Goal: Task Accomplishment & Management: Complete application form

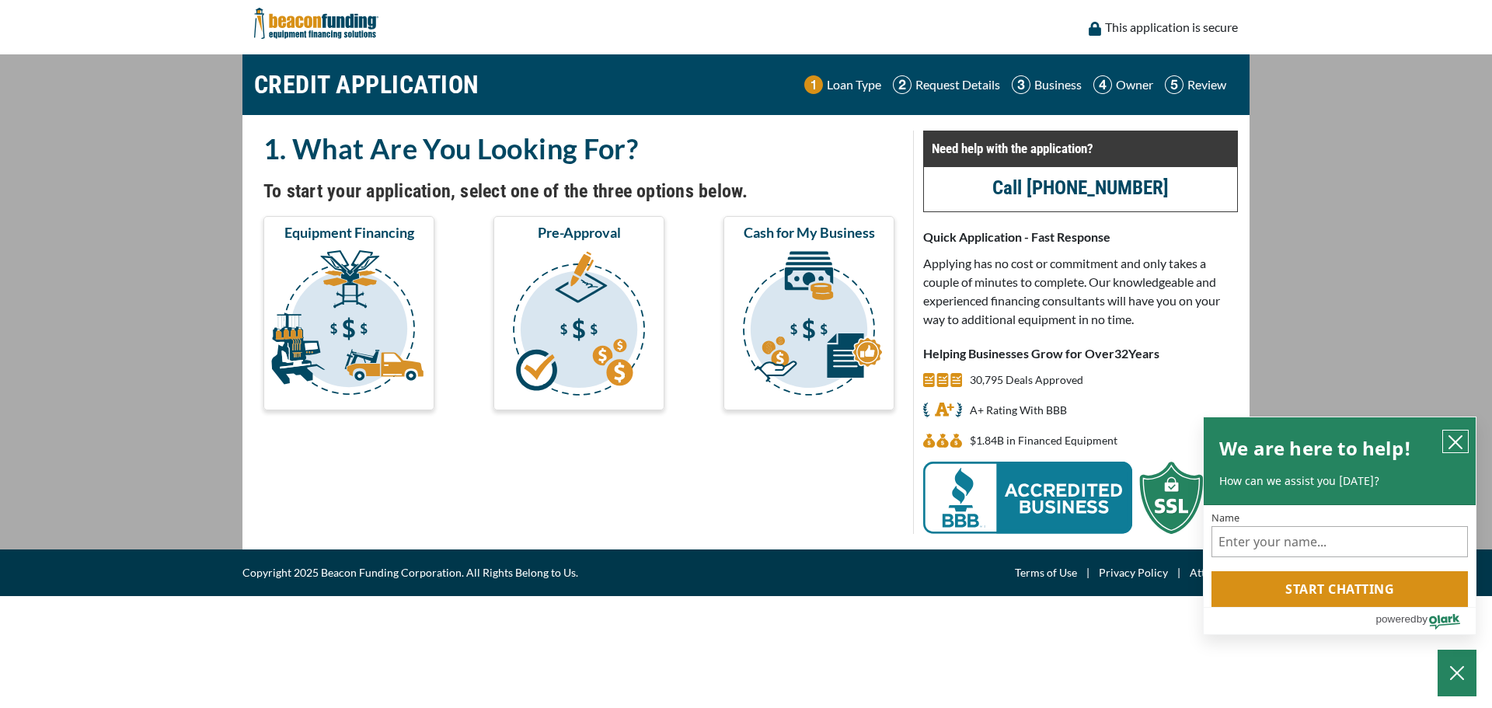
click at [1457, 434] on icon "close chatbox" at bounding box center [1456, 442] width 16 height 16
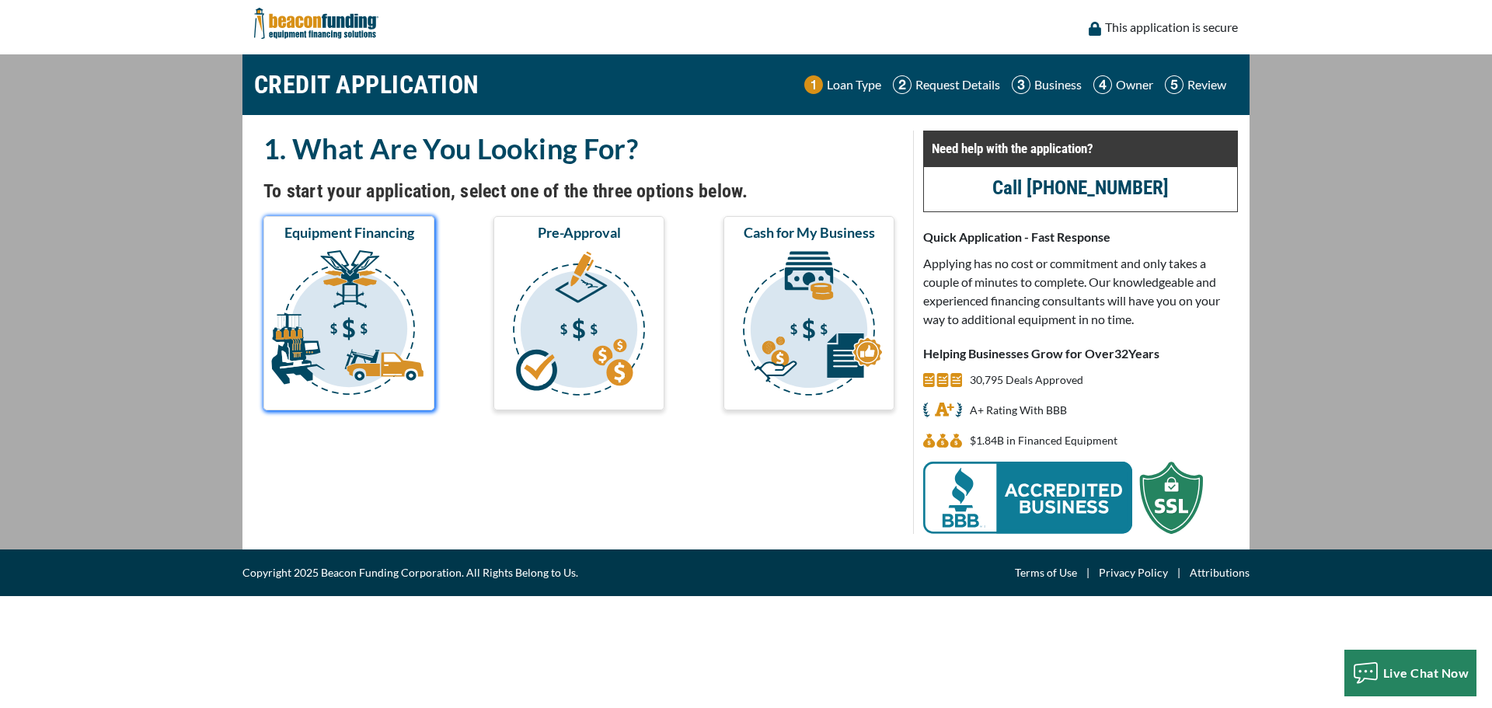
click at [324, 291] on img "submit" at bounding box center [349, 325] width 165 height 155
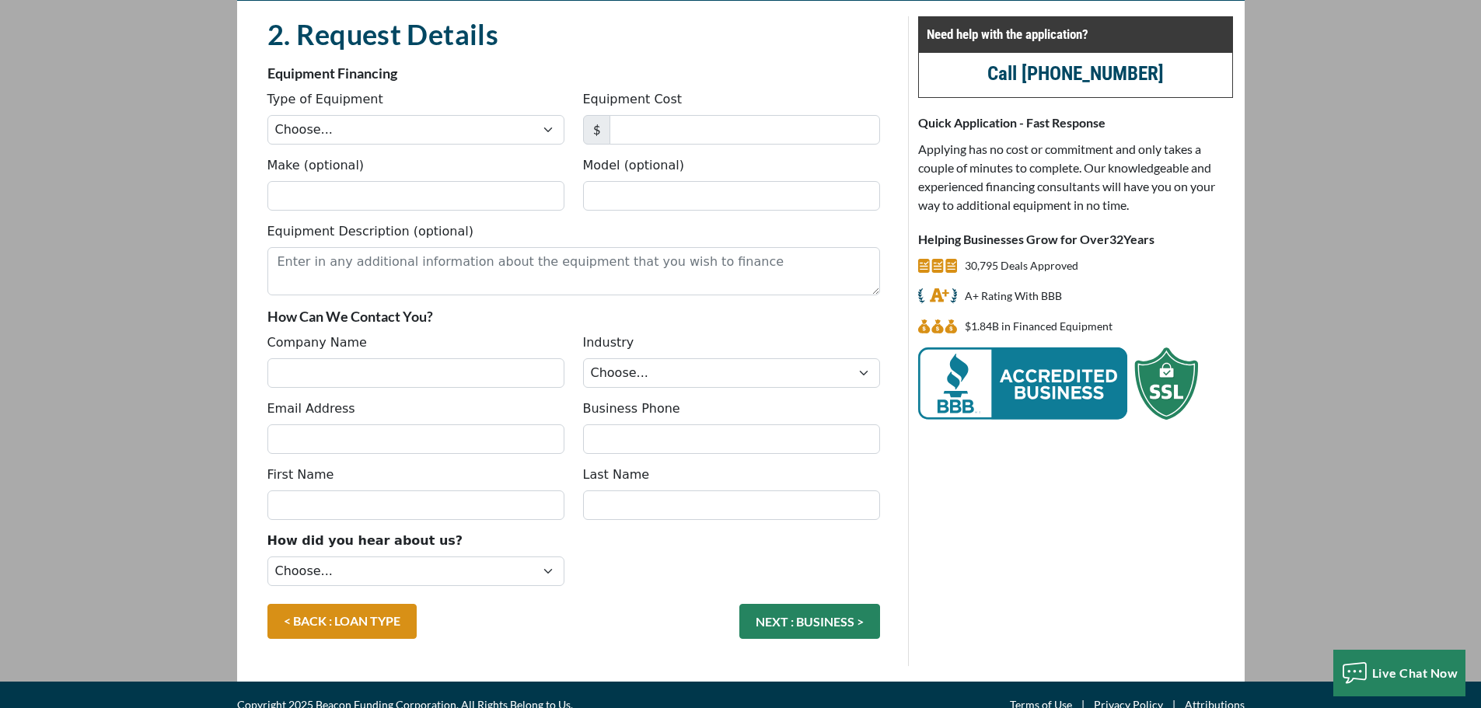
scroll to position [134, 0]
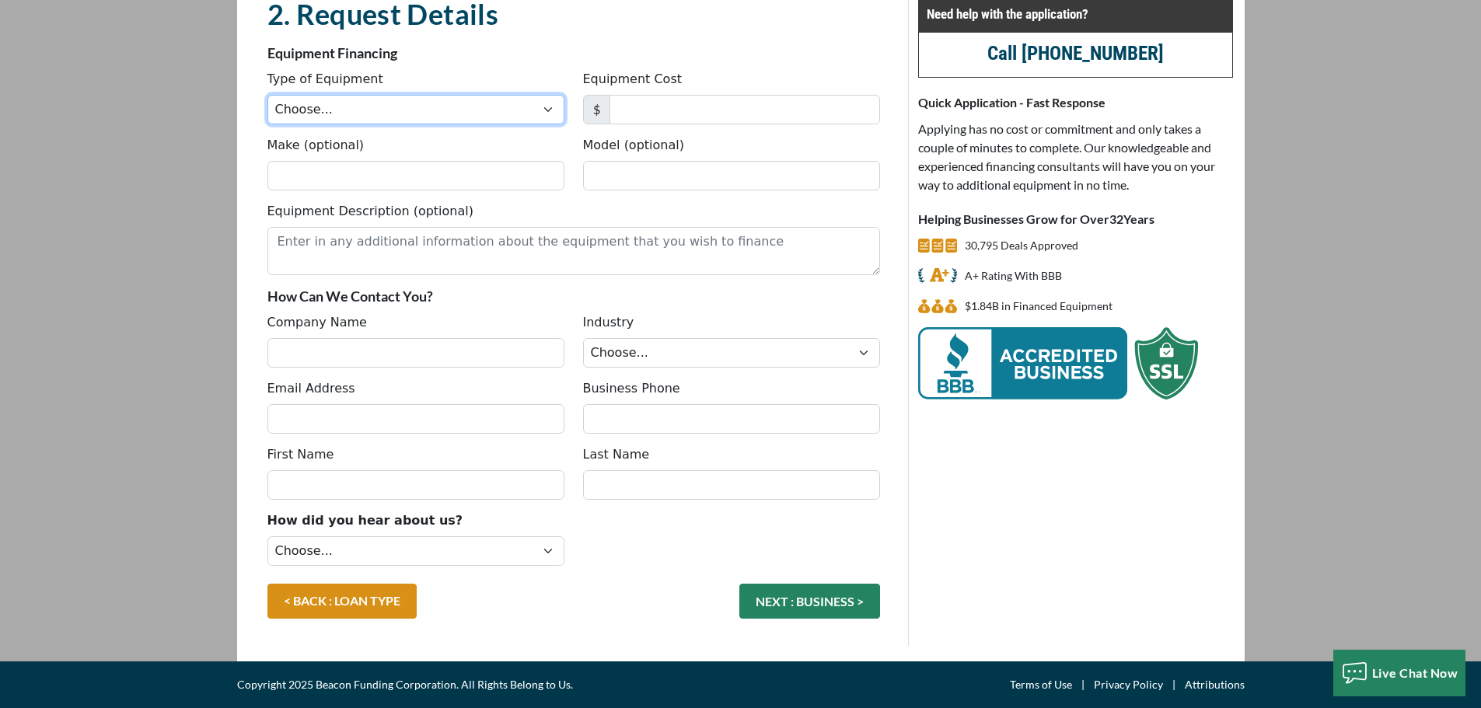
click at [541, 111] on select "Choose... Backhoe Boom/Bucket Truck Chipper Commercial Mower Crane DTG/DTF Prin…" at bounding box center [415, 110] width 297 height 30
click at [267, 95] on select "Choose... Backhoe Boom/Bucket Truck Chipper Commercial Mower Crane DTG/DTF Prin…" at bounding box center [415, 110] width 297 height 30
click at [552, 111] on select "Choose... Backhoe Boom/Bucket Truck Chipper Commercial Mower Crane DTG/DTF Prin…" at bounding box center [415, 110] width 297 height 30
select select "9"
click at [267, 95] on select "Choose... Backhoe Boom/Bucket Truck Chipper Commercial Mower Crane DTG/DTF Prin…" at bounding box center [415, 110] width 297 height 30
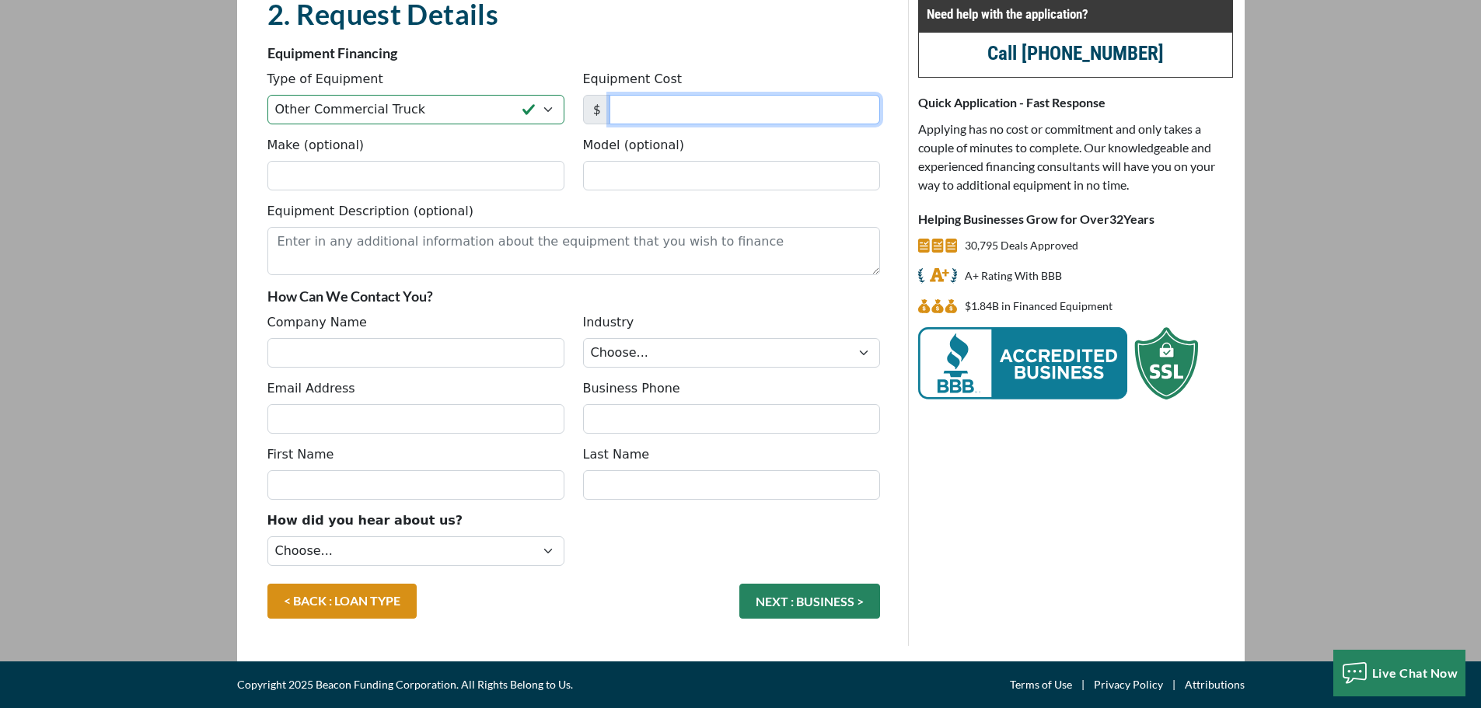
click at [662, 108] on input "Equipment Cost" at bounding box center [744, 110] width 270 height 30
type input "4,950,000"
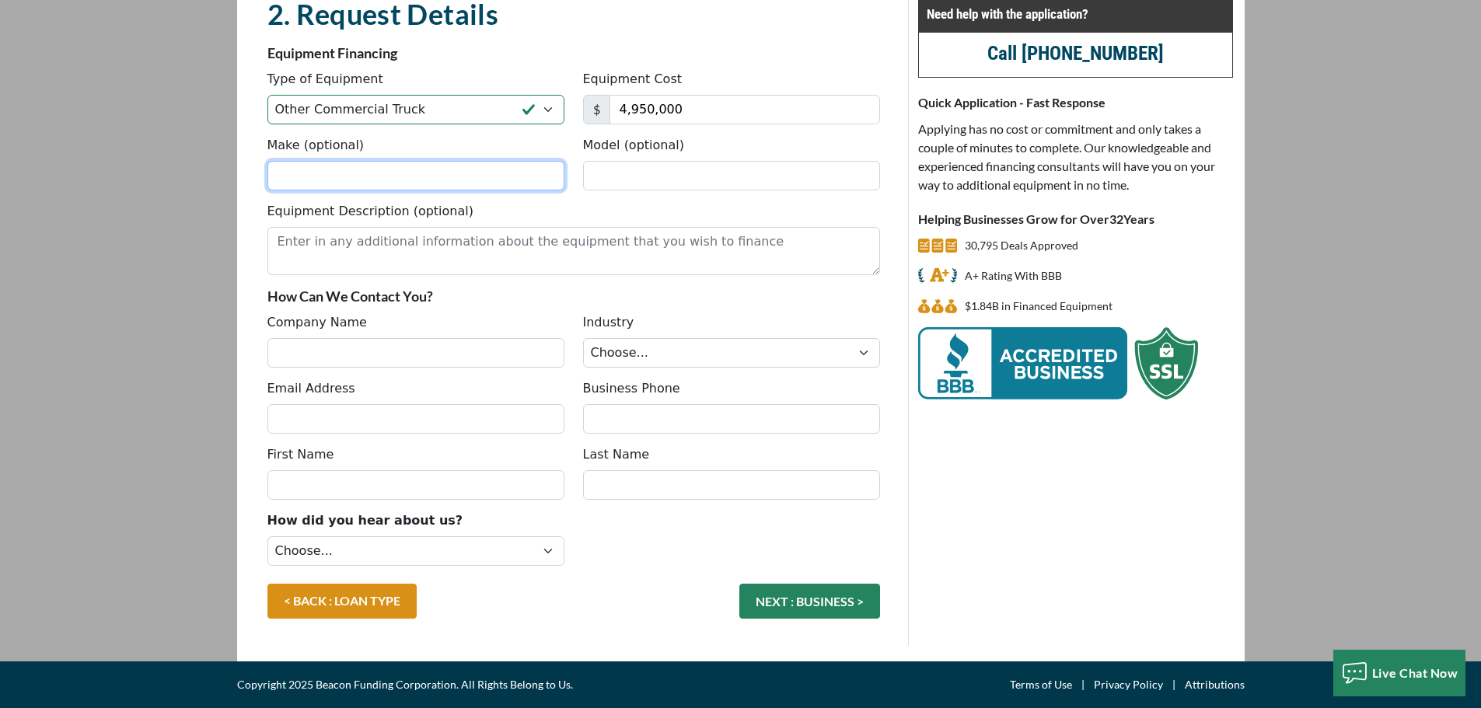
click at [490, 166] on input "Make (optional)" at bounding box center [415, 176] width 297 height 30
type input "O"
type input "Ford"
type input "C"
type input "F750"
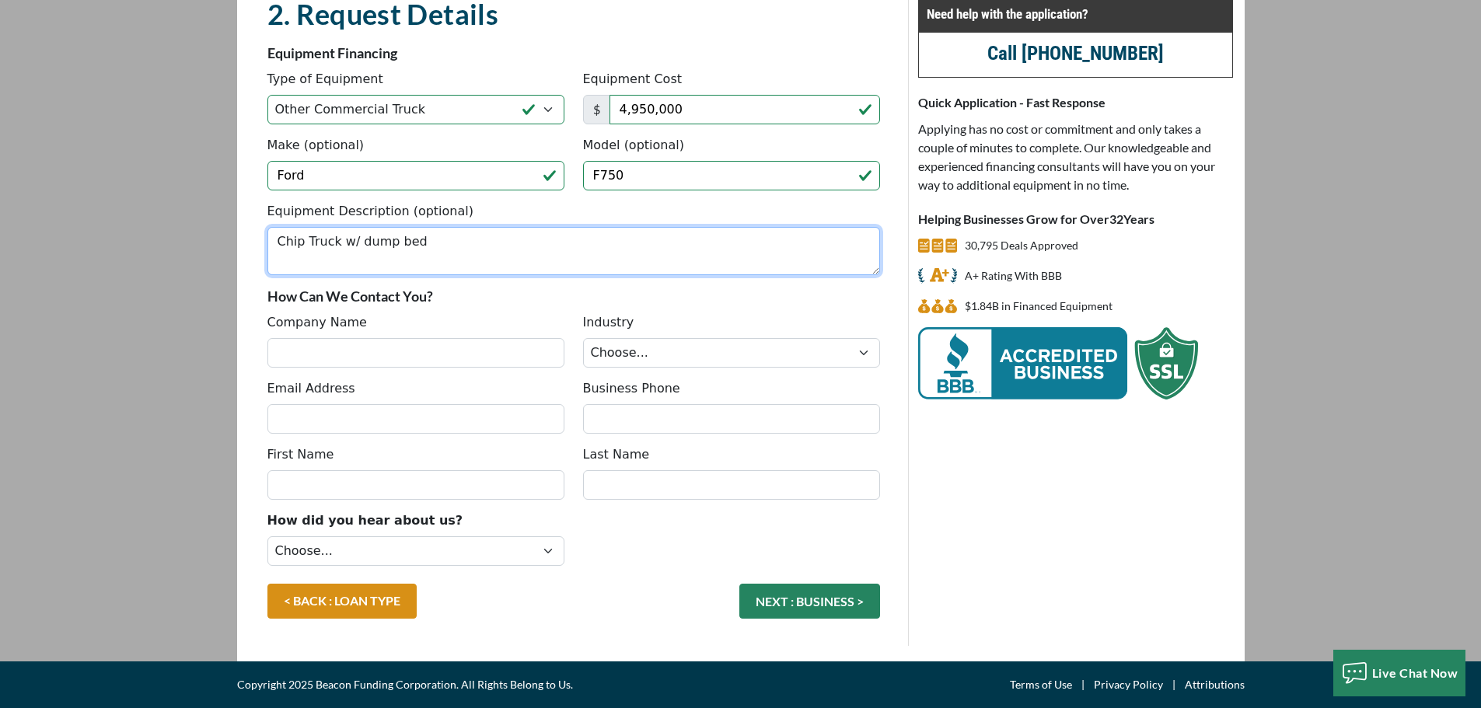
type textarea "Chip Truck w/ dump bed"
click at [543, 556] on select "Choose... Internet Search Vendor Referral Word of Mouth Client Referral Email E…" at bounding box center [415, 551] width 297 height 30
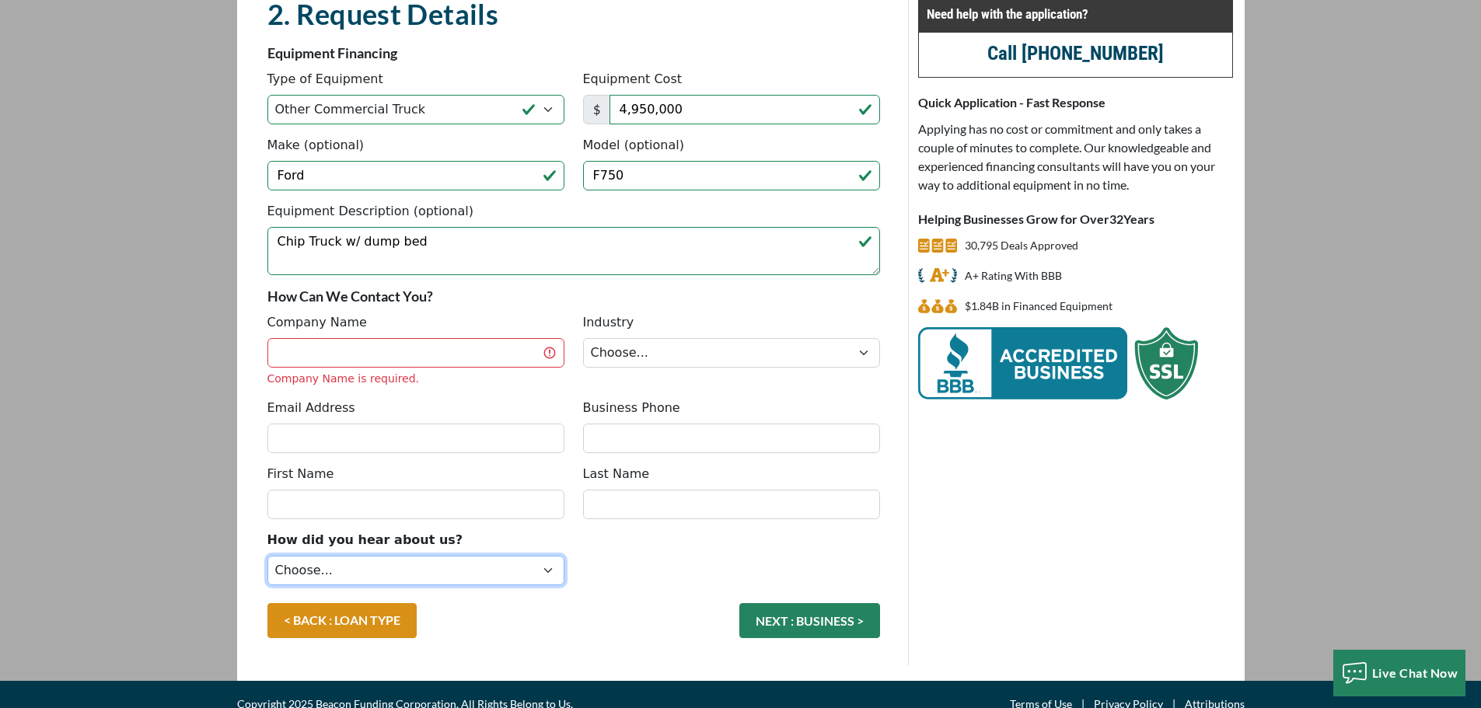
select select "14"
click at [267, 556] on select "Choose... Internet Search Vendor Referral Word of Mouth Client Referral Email E…" at bounding box center [415, 571] width 297 height 30
click at [413, 354] on input "Company Name" at bounding box center [415, 353] width 297 height 30
click at [721, 358] on select "Choose... Towing Landscape/Hardscape Decorated Apparel Septic Light Constructio…" at bounding box center [731, 353] width 297 height 30
click at [583, 338] on select "Choose... Towing Landscape/Hardscape Decorated Apparel Septic Light Constructio…" at bounding box center [731, 353] width 297 height 30
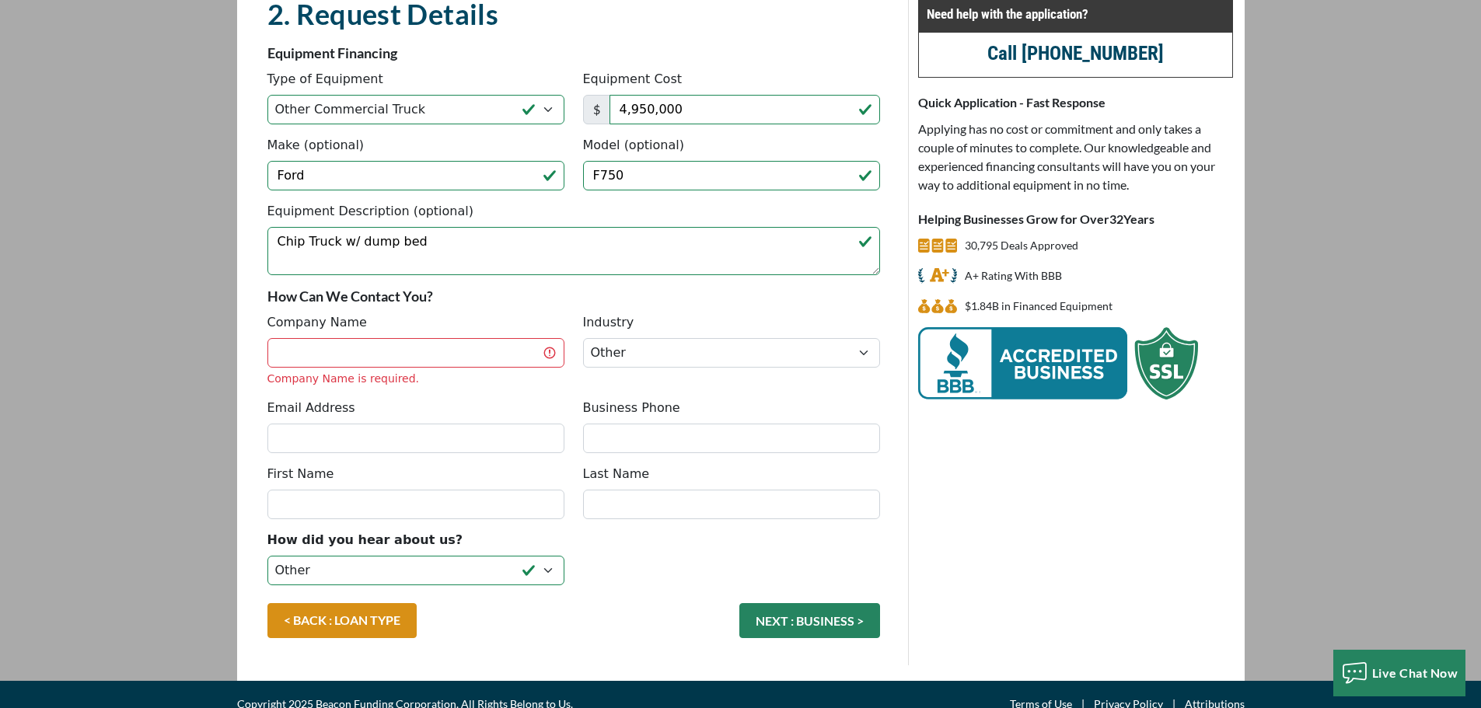
click at [560, 389] on div "Company Name Company Name is required. Industry Choose... Towing Landscape/Hard…" at bounding box center [573, 355] width 631 height 85
click at [633, 357] on select "Choose... Towing Landscape/Hardscape Decorated Apparel Septic Light Constructio…" at bounding box center [731, 353] width 297 height 30
select select "2"
click at [583, 338] on select "Choose... Towing Landscape/Hardscape Decorated Apparel Septic Light Constructio…" at bounding box center [731, 353] width 297 height 30
click at [459, 398] on div "Company Name Company Name is required. Industry Choose... Towing Landscape/Hard…" at bounding box center [573, 355] width 631 height 85
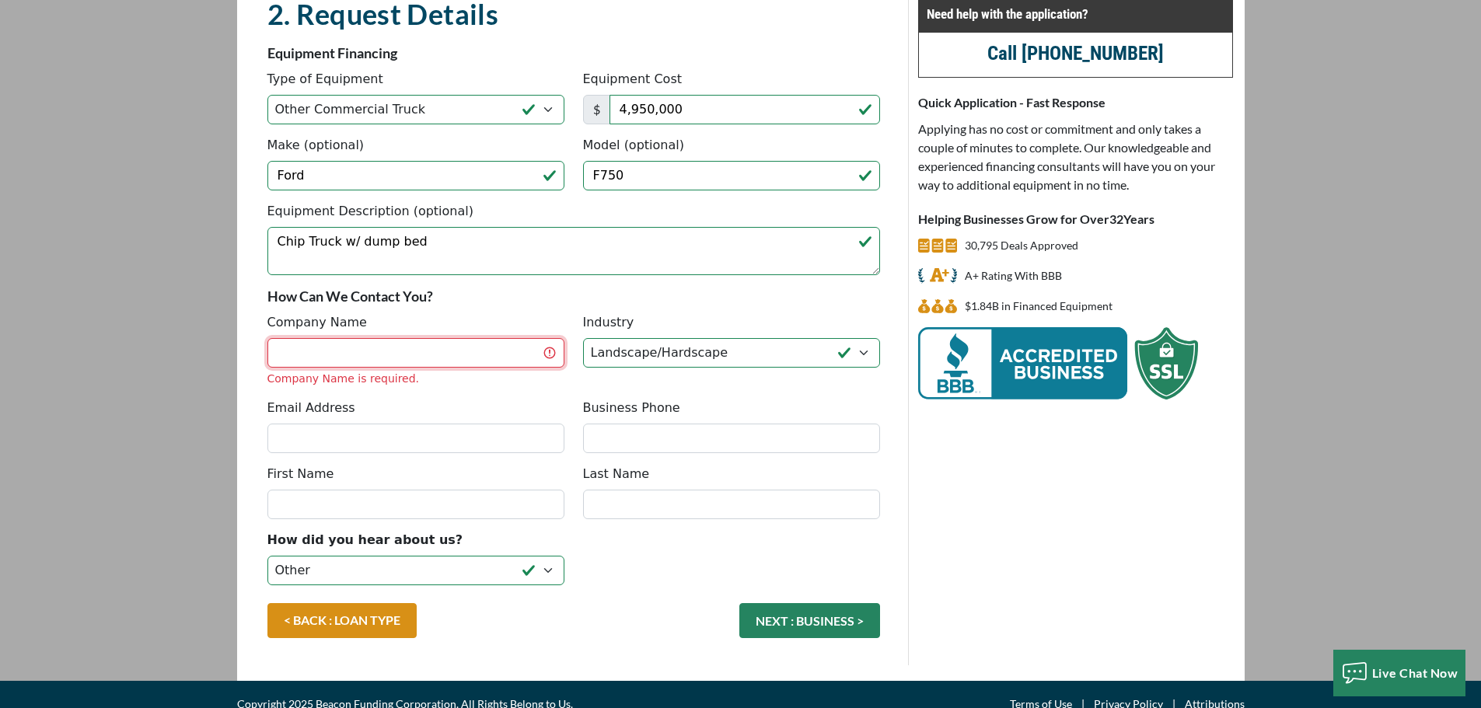
click at [384, 351] on input "Company Name" at bounding box center [415, 353] width 297 height 30
click at [533, 295] on p "How Can We Contact You?" at bounding box center [573, 296] width 612 height 19
drag, startPoint x: 333, startPoint y: 242, endPoint x: 214, endPoint y: 246, distance: 119.0
click at [214, 246] on main "CREDIT APPLICATION Loan Type Request Details Business Owner Review" at bounding box center [740, 300] width 1481 height 761
type textarea "truck w/ dump bed"
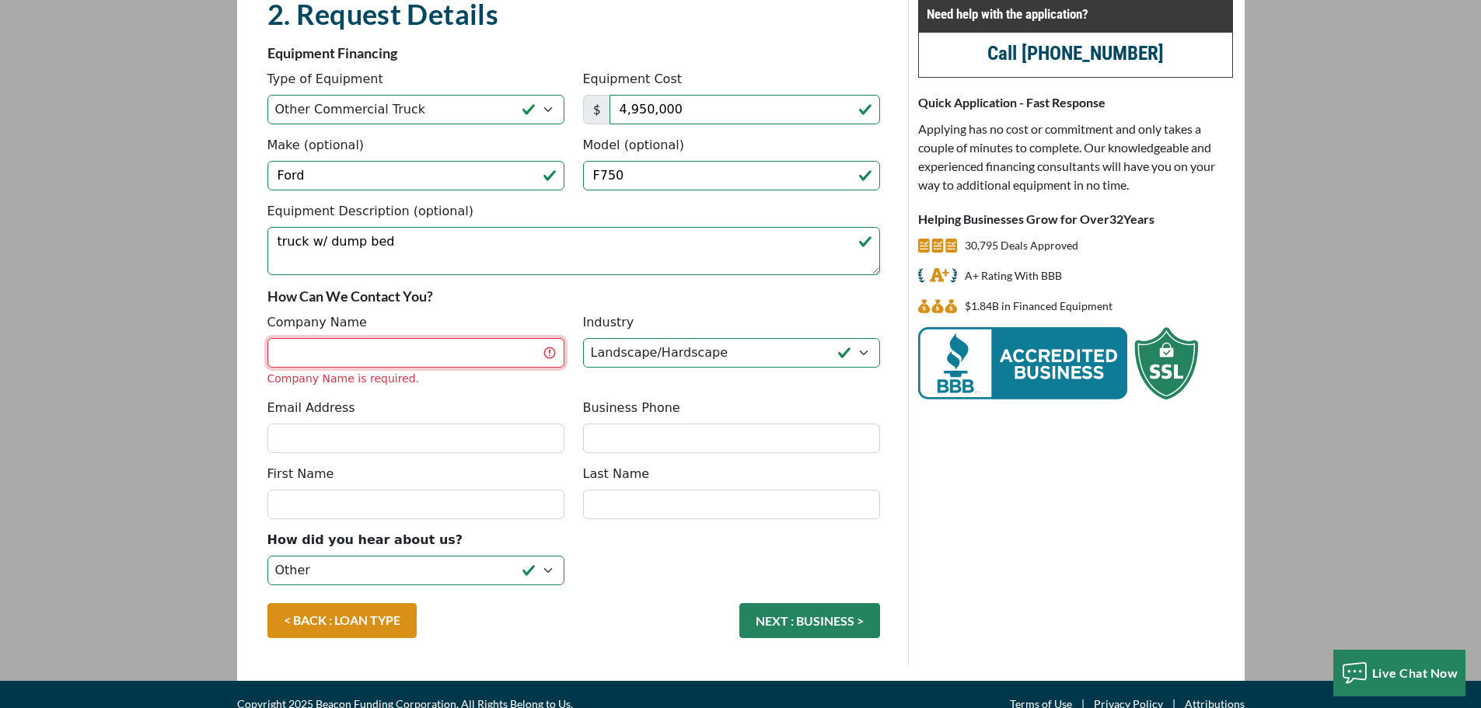
click at [335, 351] on input "Company Name" at bounding box center [415, 353] width 297 height 30
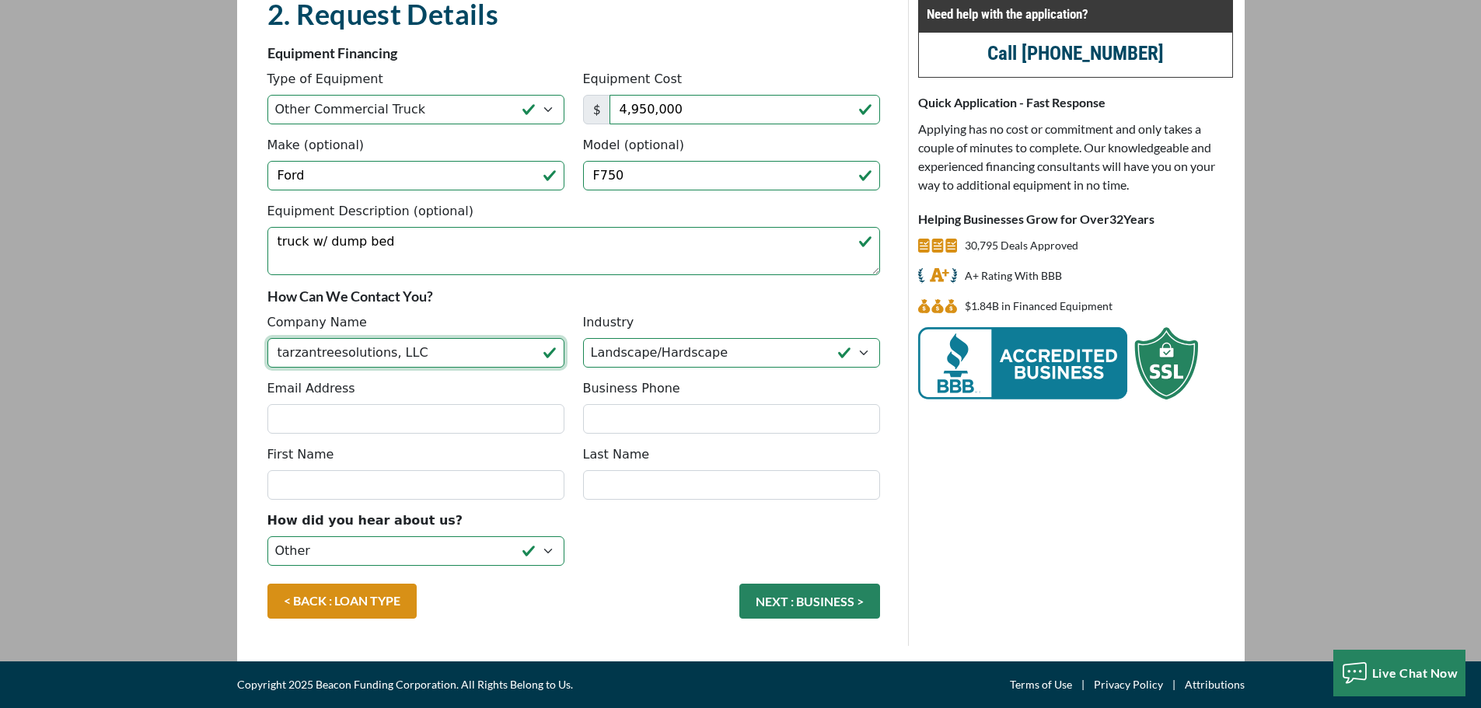
drag, startPoint x: 427, startPoint y: 355, endPoint x: 225, endPoint y: 358, distance: 202.9
click at [230, 362] on div "CREDIT APPLICATION Loan Type Request Details Business Owner Review" at bounding box center [741, 290] width 1026 height 741
type input "Tarzan Tree Solutions, LLC"
type input "tarzantreesolutions@gmail.com"
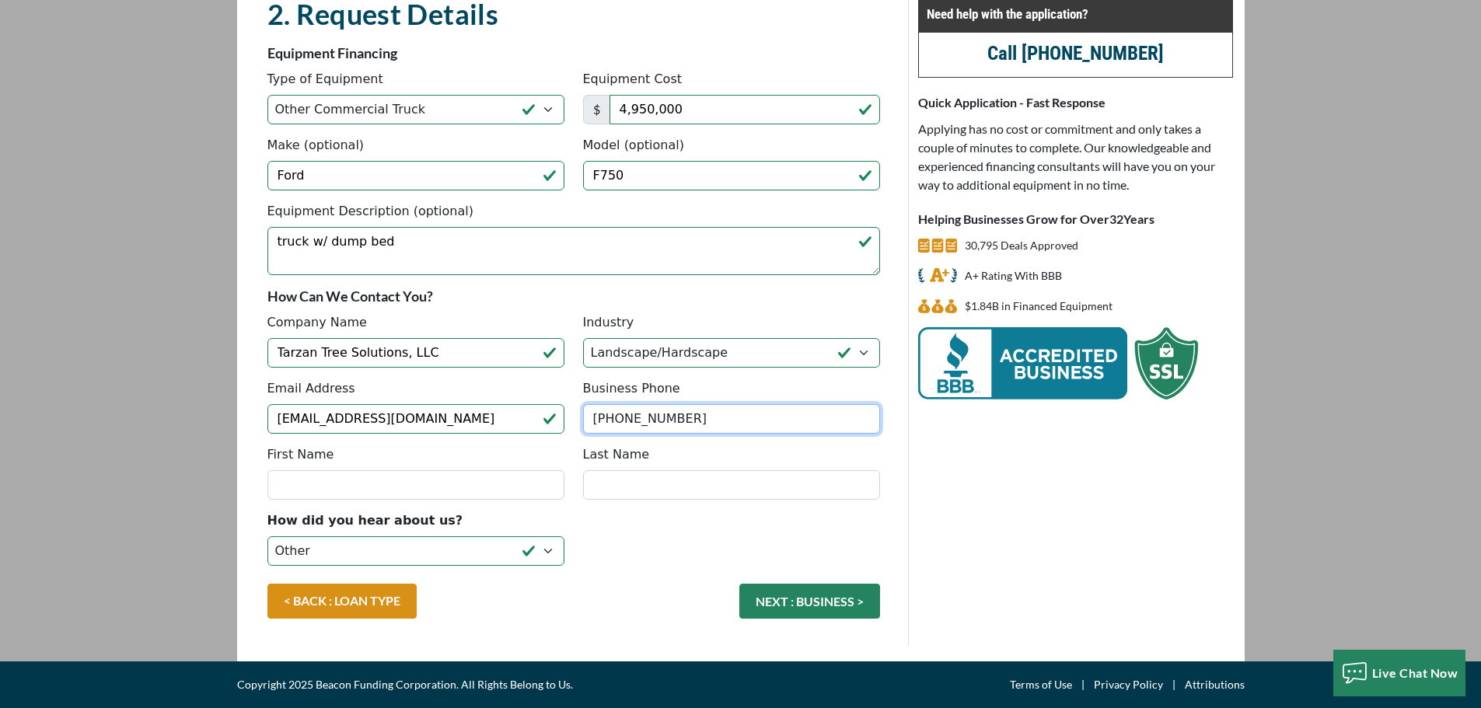
type input "(715) 222-9703"
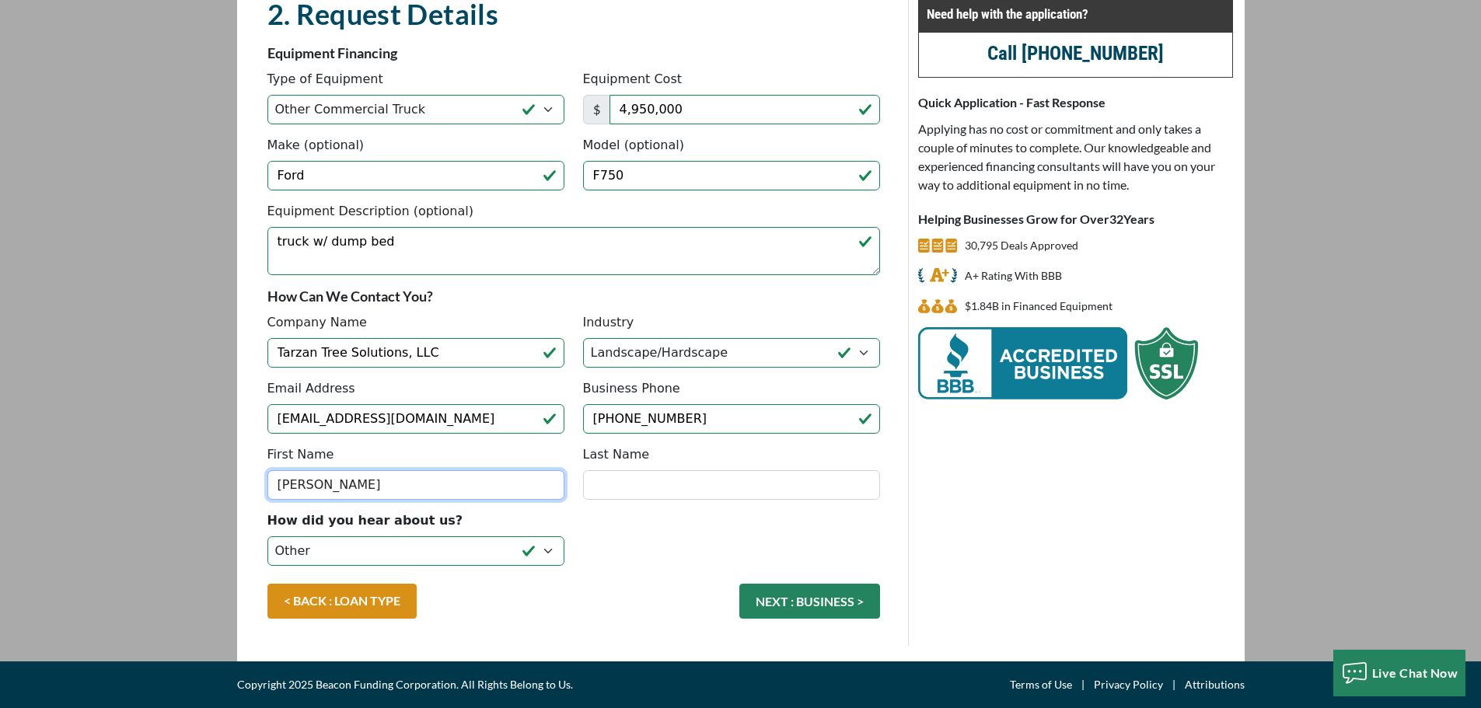
type input "Andres"
type input "Moreno-Richey"
click at [550, 550] on select "Choose... Internet Search Vendor Referral Word of Mouth Client Referral Email E…" at bounding box center [415, 551] width 297 height 30
click at [358, 552] on select "Choose... Internet Search Vendor Referral Word of Mouth Client Referral Email E…" at bounding box center [415, 551] width 297 height 30
click at [673, 110] on input "4,950,000" at bounding box center [744, 110] width 270 height 30
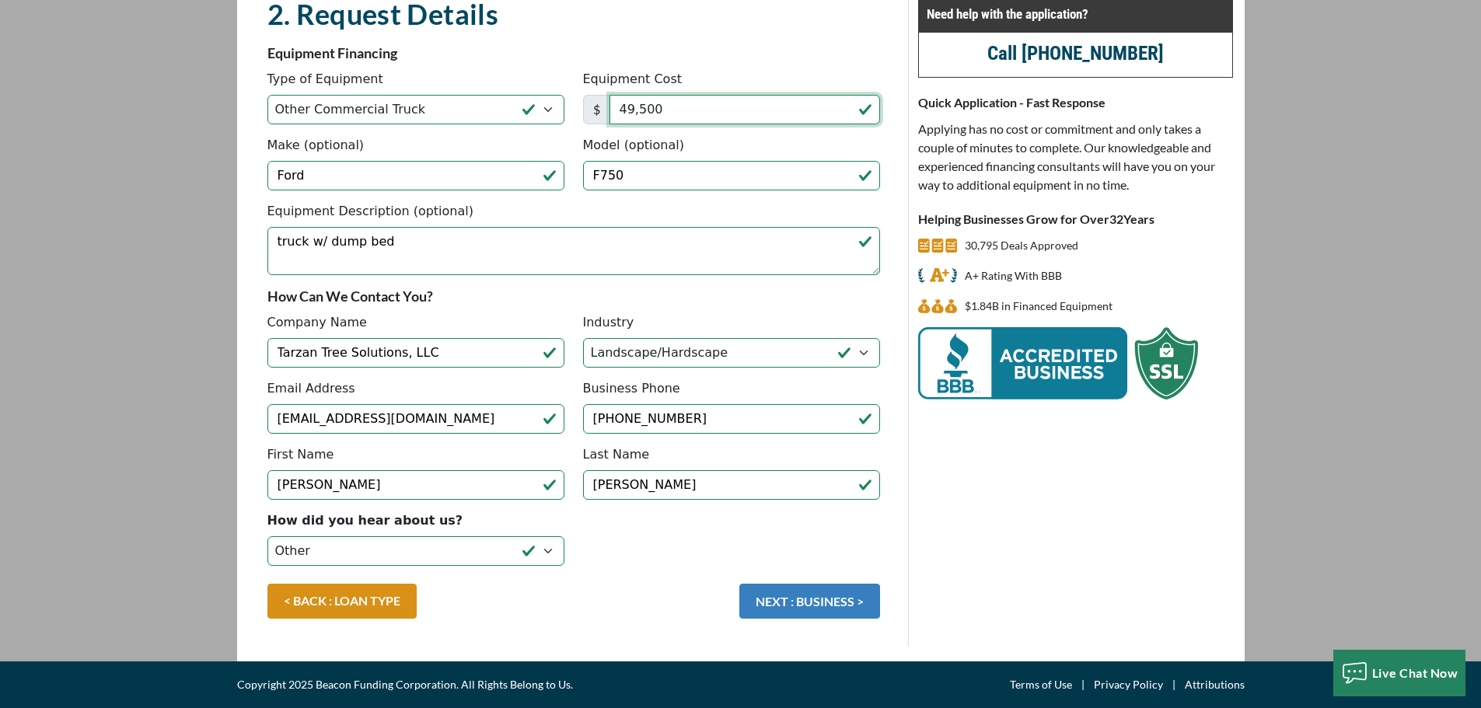
type input "49,500"
click at [818, 605] on button "NEXT : BUSINESS >" at bounding box center [809, 601] width 141 height 35
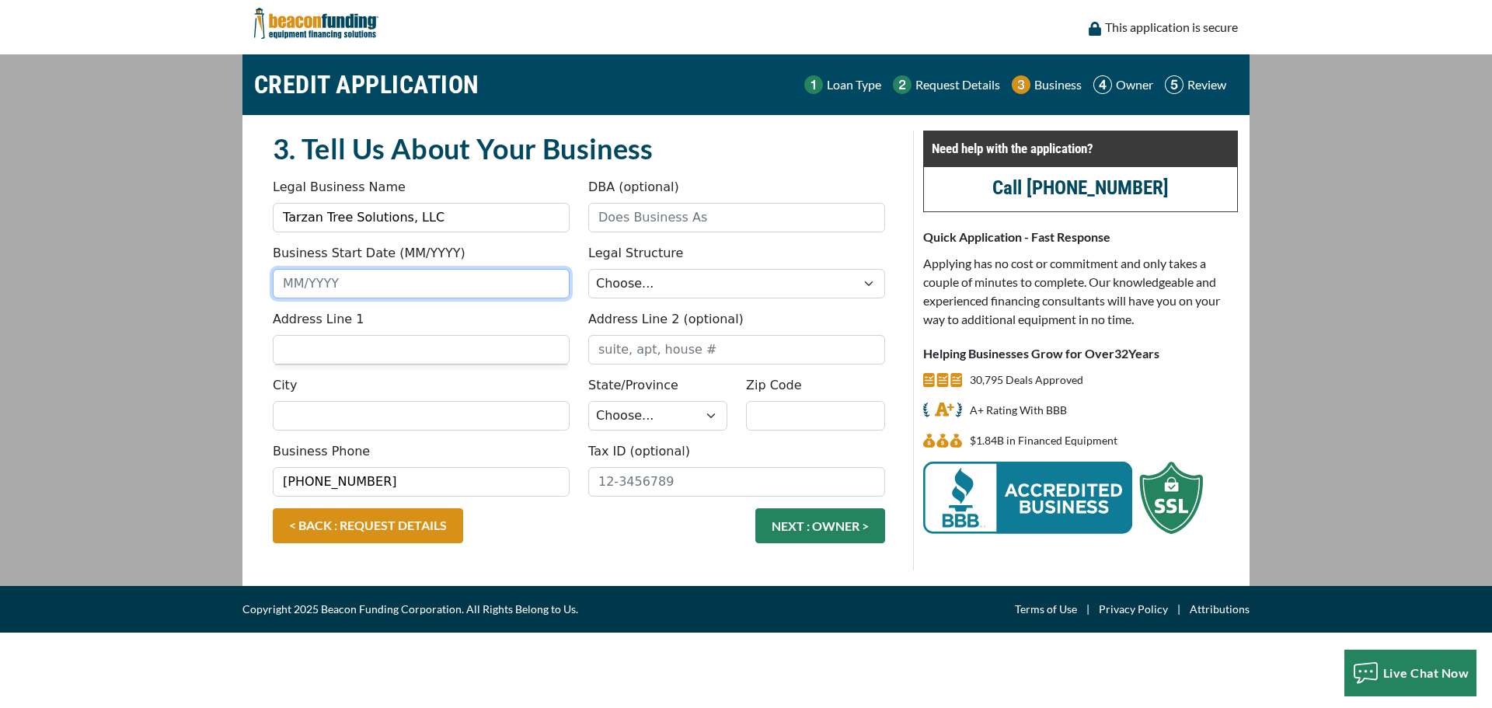
click at [359, 285] on input "Business Start Date (MM/YYYY)" at bounding box center [421, 284] width 297 height 30
type input "06/2022"
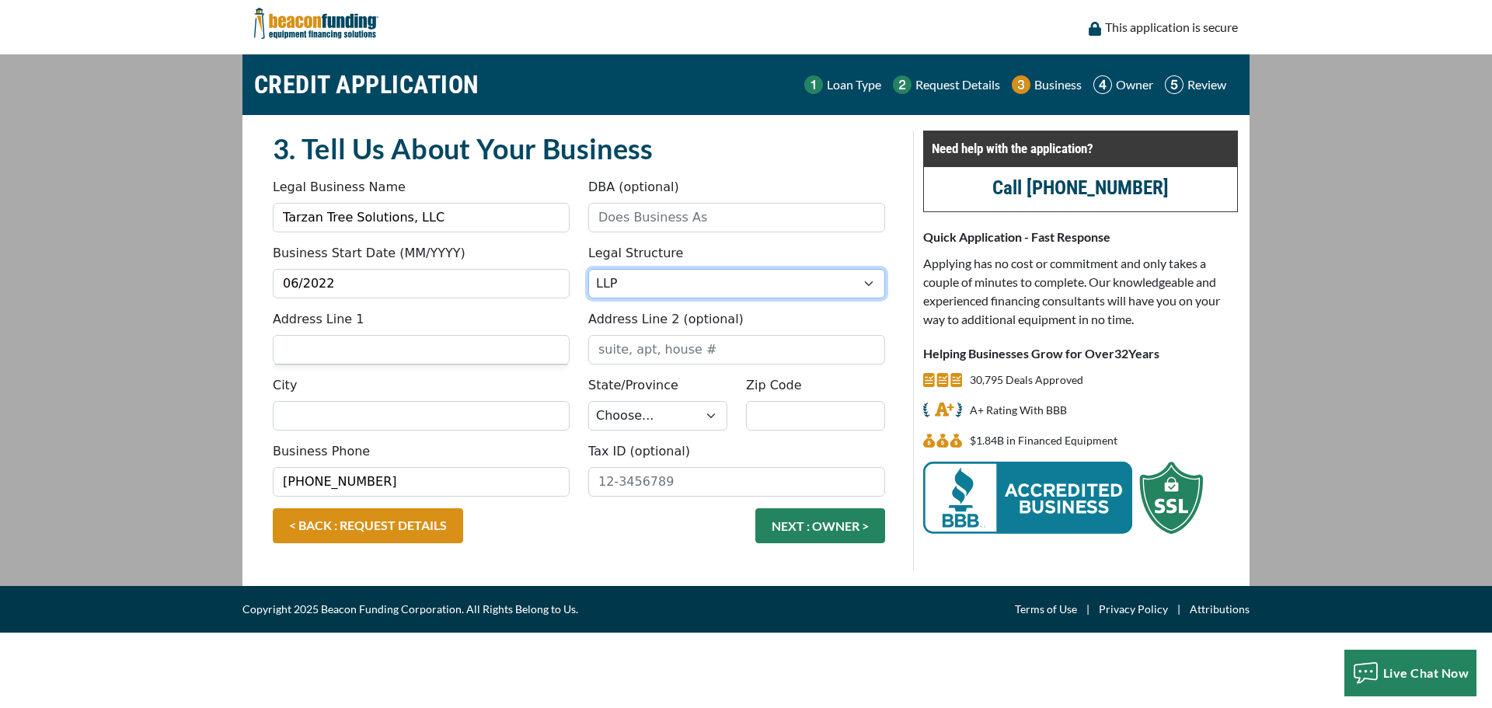
select select "2"
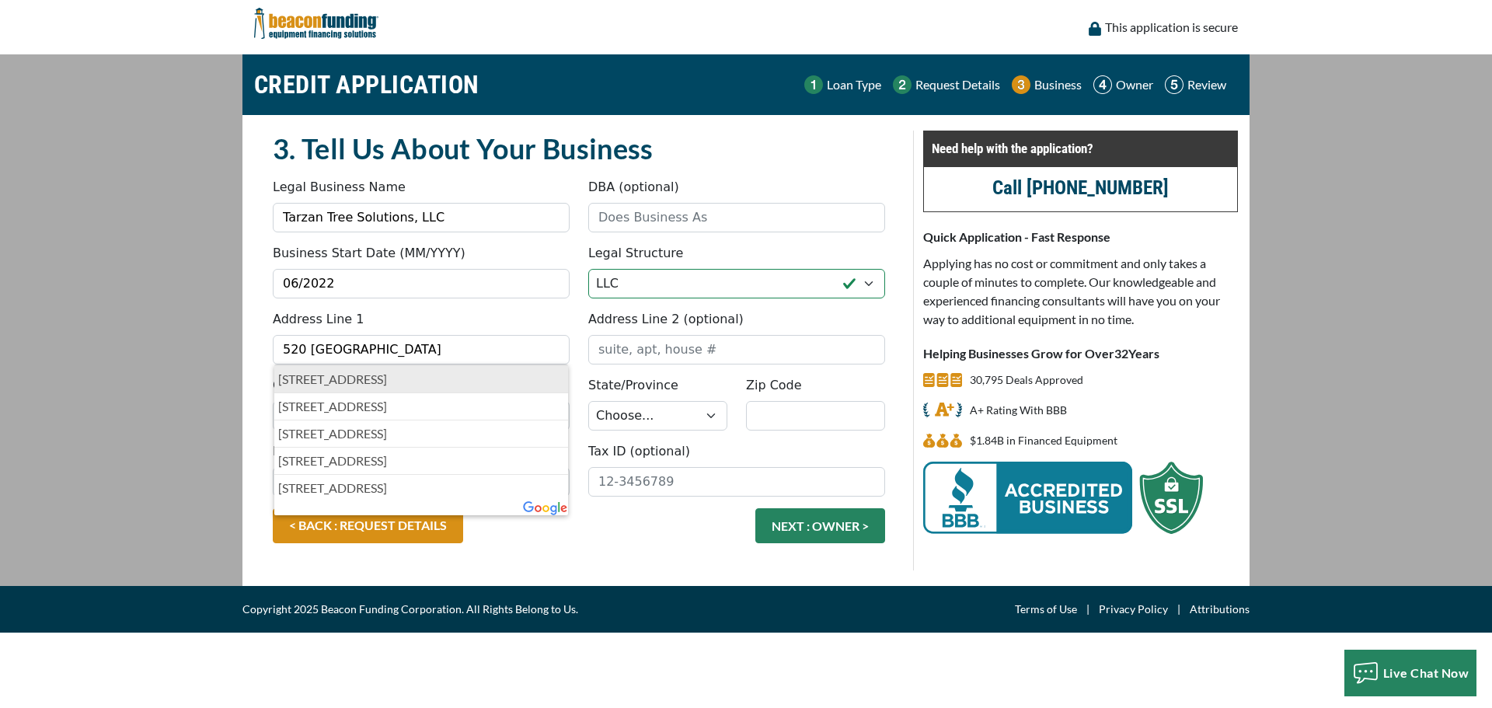
click at [344, 378] on p "[STREET_ADDRESS]" at bounding box center [421, 379] width 286 height 19
type input "[STREET_ADDRESS]"
type input "Hudson"
select select "51"
type input "54016"
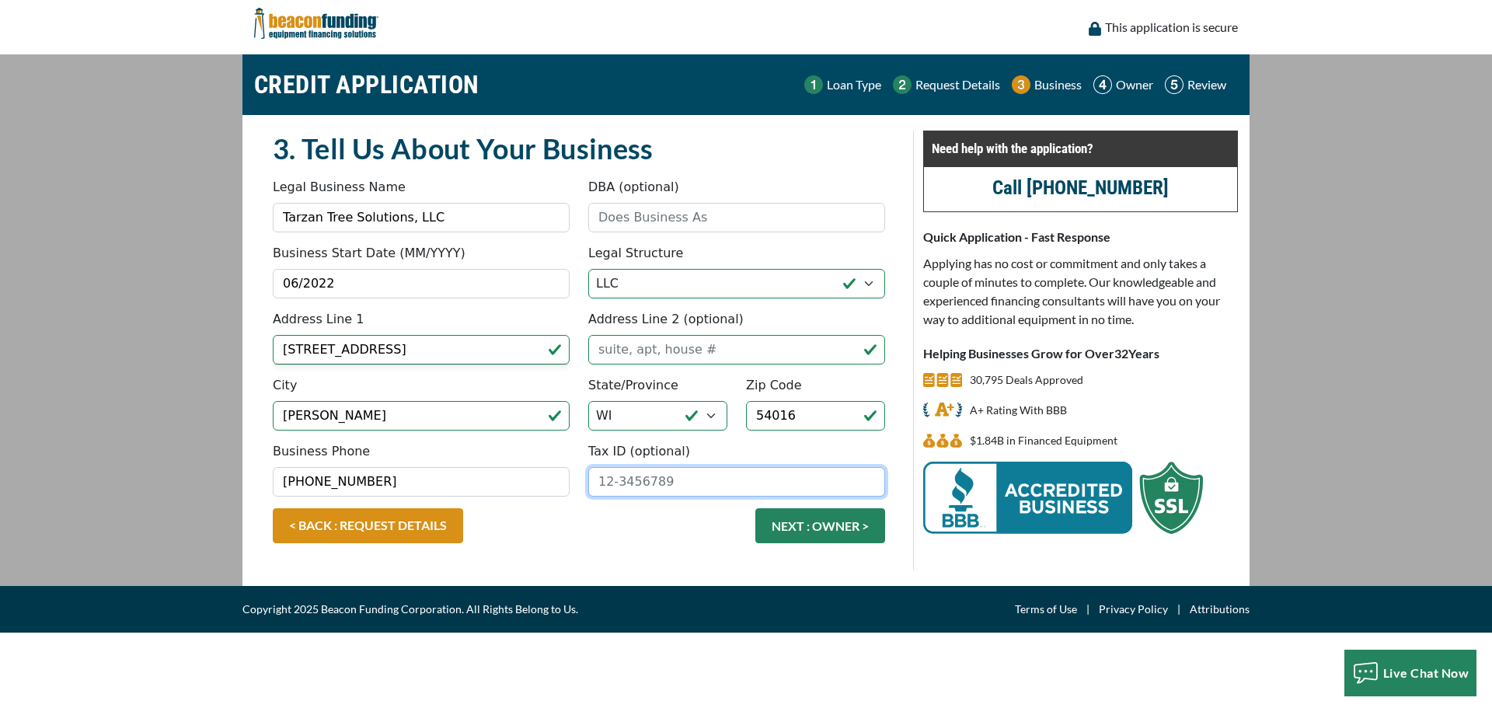
click at [614, 487] on input "Tax ID (optional)" at bounding box center [736, 482] width 297 height 30
drag, startPoint x: 605, startPoint y: 483, endPoint x: 613, endPoint y: 489, distance: 9.5
click at [605, 483] on input "Tax ID (optional)" at bounding box center [736, 482] width 297 height 30
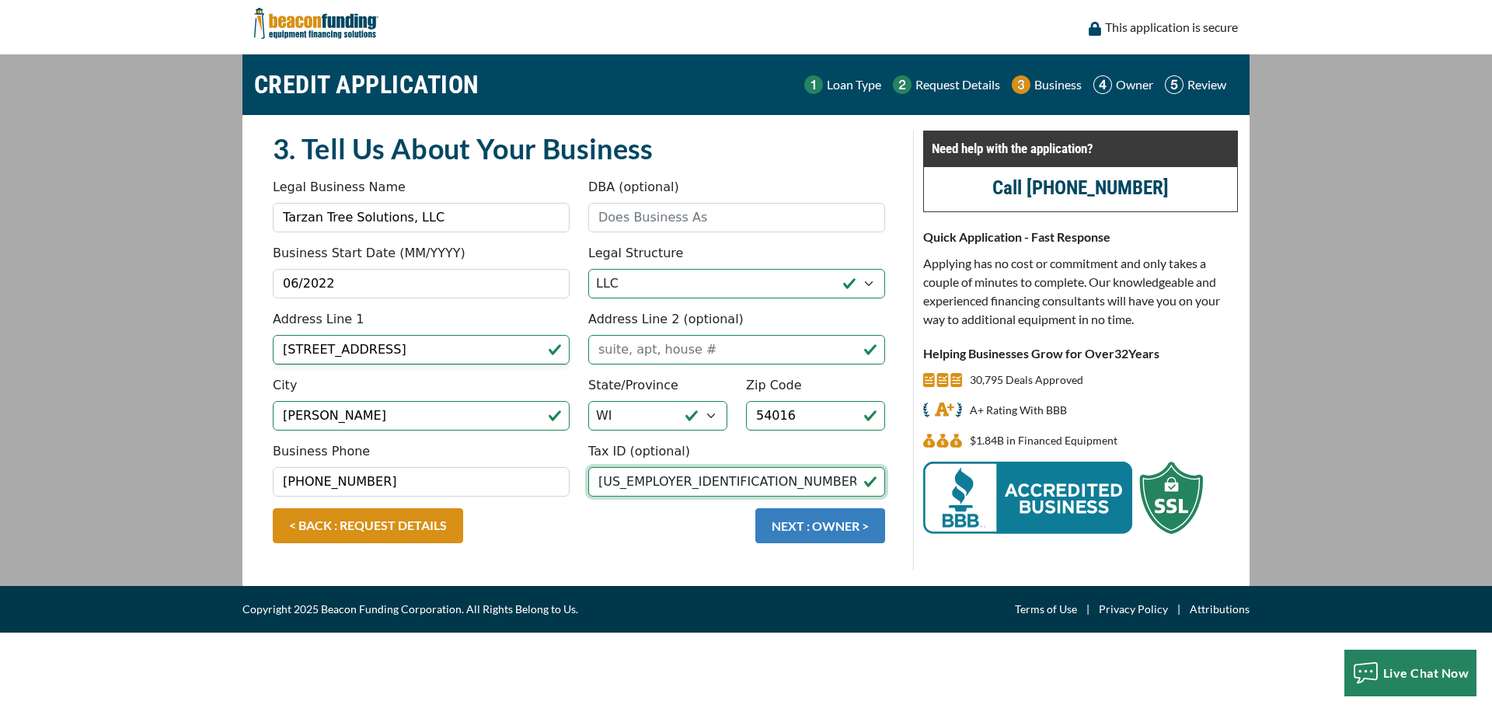
type input "88-2799720"
click at [816, 521] on button "NEXT : OWNER >" at bounding box center [820, 525] width 130 height 35
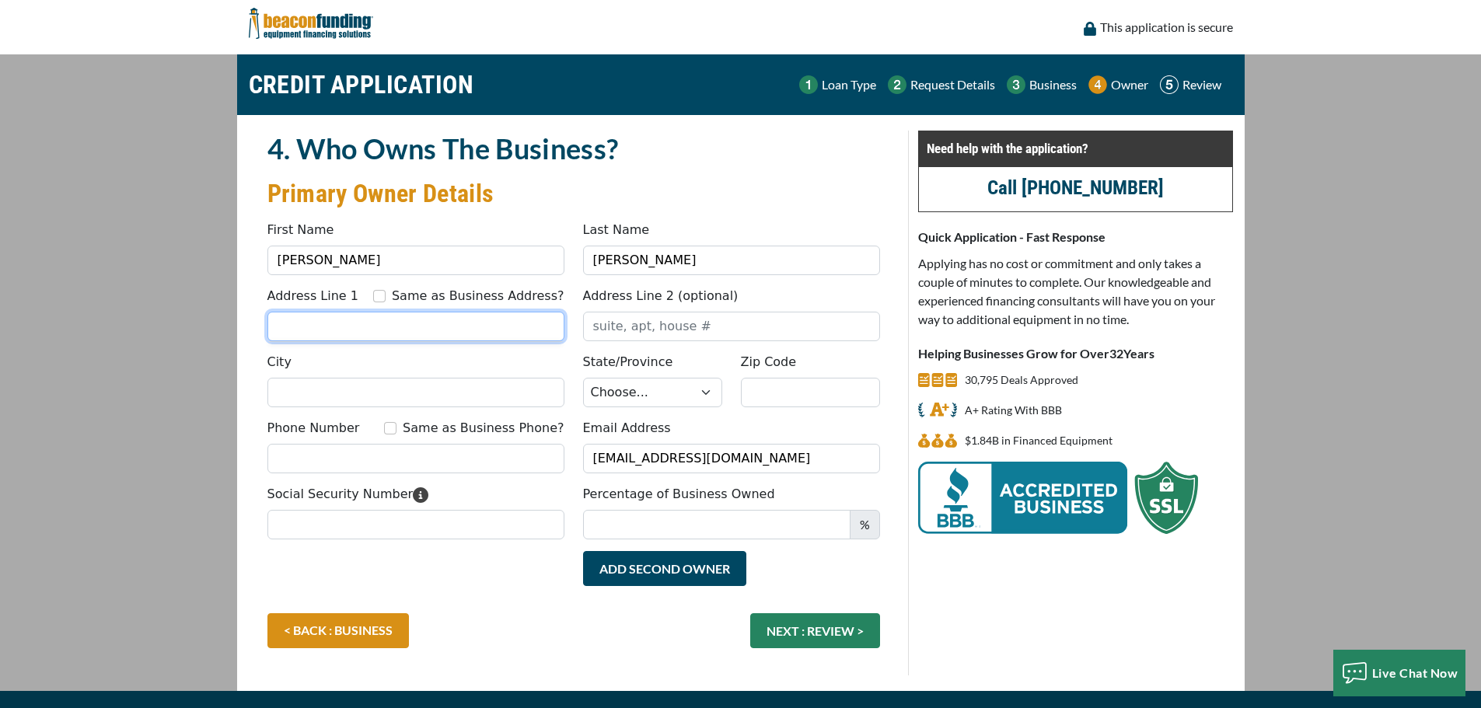
click at [332, 327] on input "Address Line 1" at bounding box center [415, 327] width 297 height 30
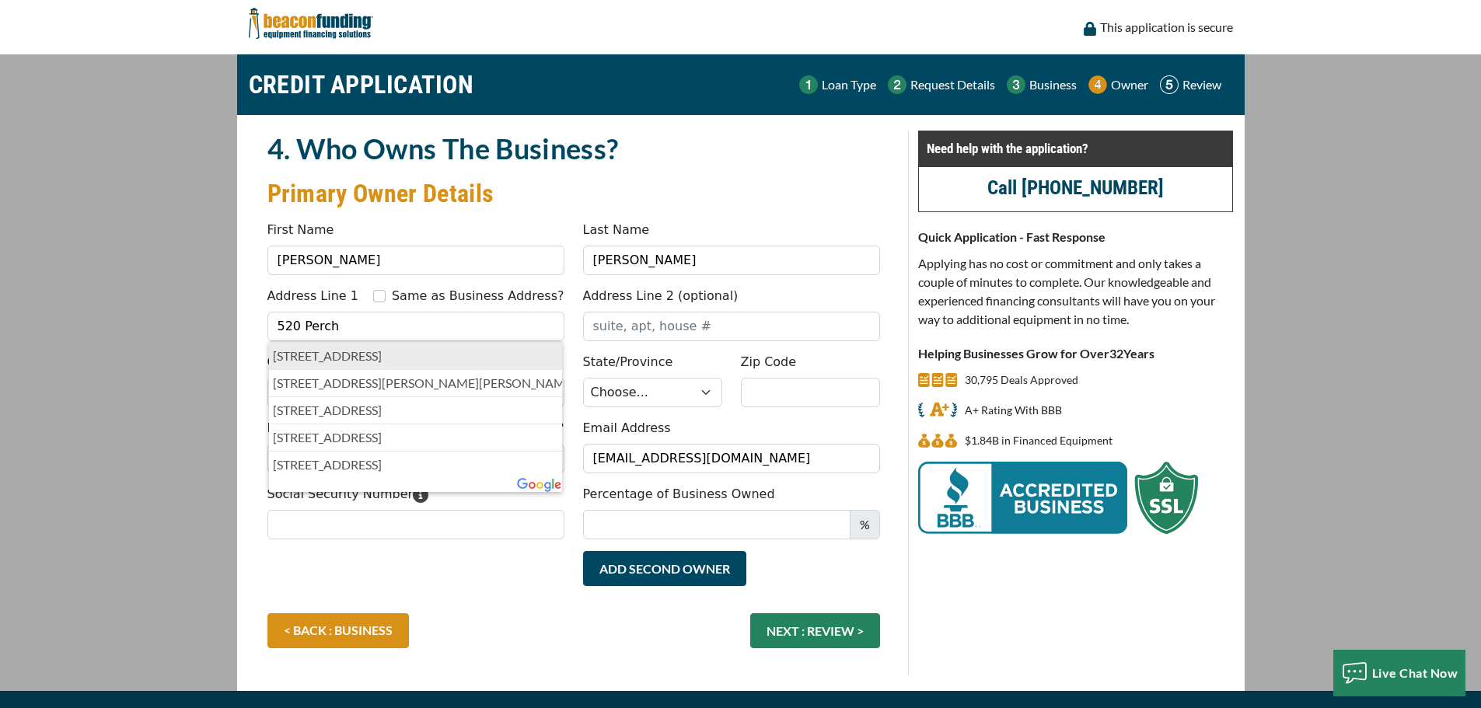
click at [376, 355] on p "520 Perch Lake Road, Hudson, WI, USA" at bounding box center [416, 356] width 286 height 19
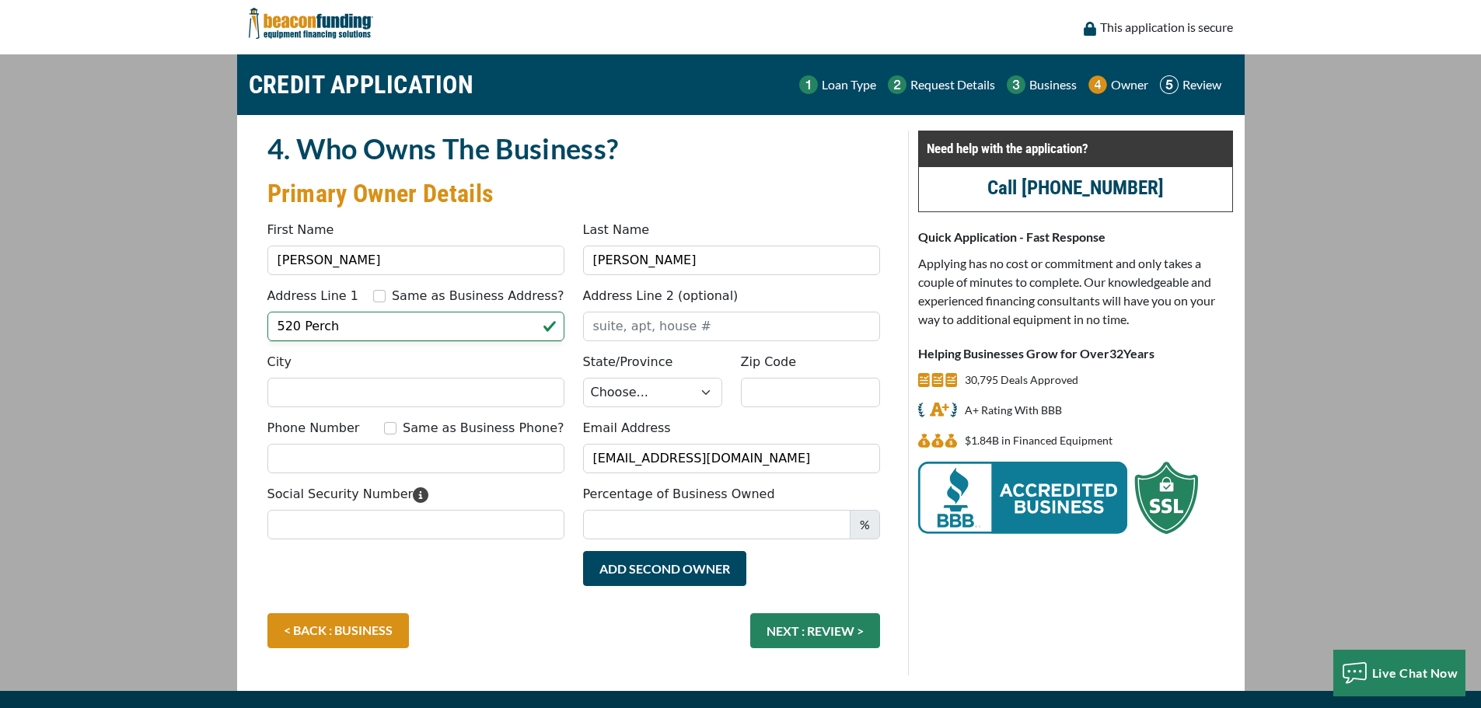
type input "520 Perch Lake Road"
type input "Hudson"
select select "51"
type input "54016"
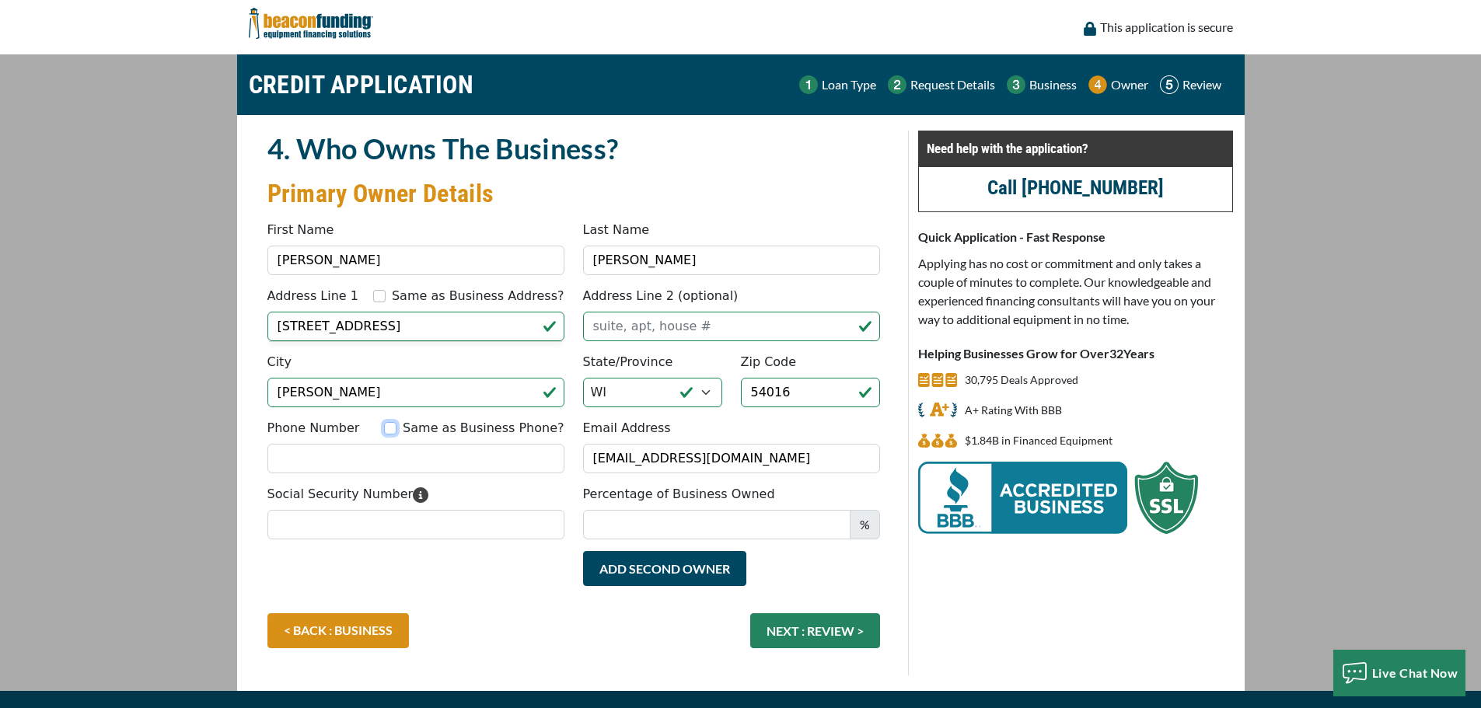
click at [396, 426] on input "Same as Business Phone?" at bounding box center [390, 428] width 12 height 12
checkbox input "true"
type input "(715) 222-9703"
click at [343, 529] on input "Social Security Number" at bounding box center [415, 525] width 297 height 30
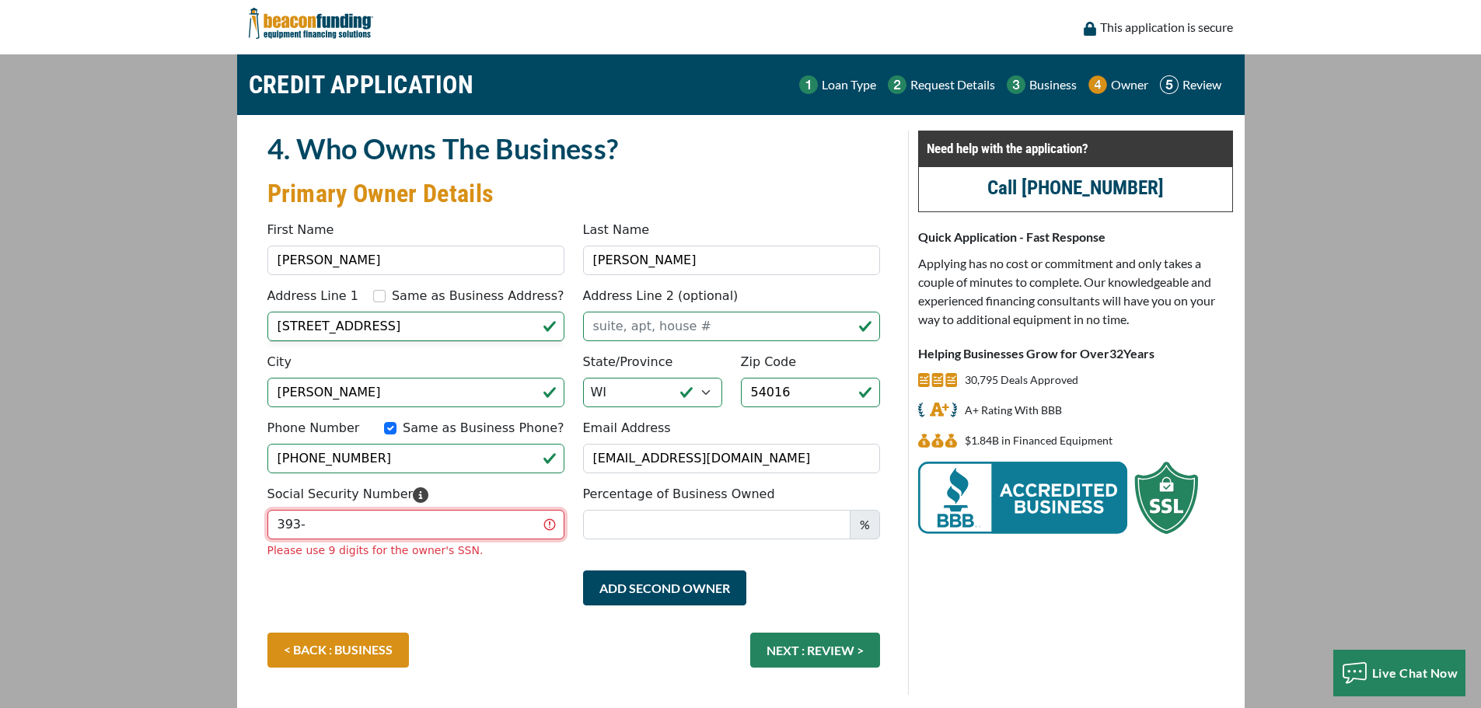
click at [330, 522] on input "393-" at bounding box center [415, 525] width 297 height 30
type input "393-98-3689"
click at [673, 527] on input "Percentage of Business Owned" at bounding box center [716, 525] width 267 height 30
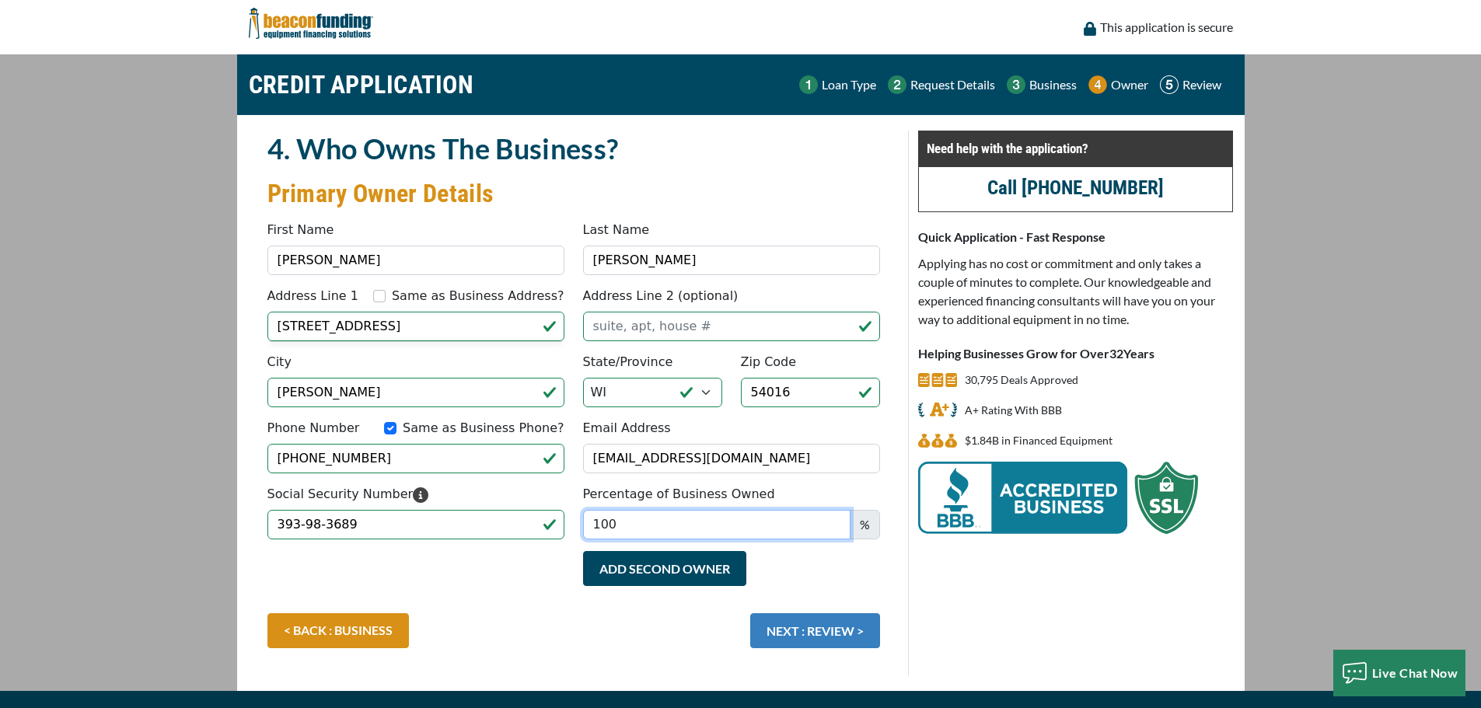
type input "100"
click at [813, 629] on button "NEXT : REVIEW >" at bounding box center [815, 630] width 130 height 35
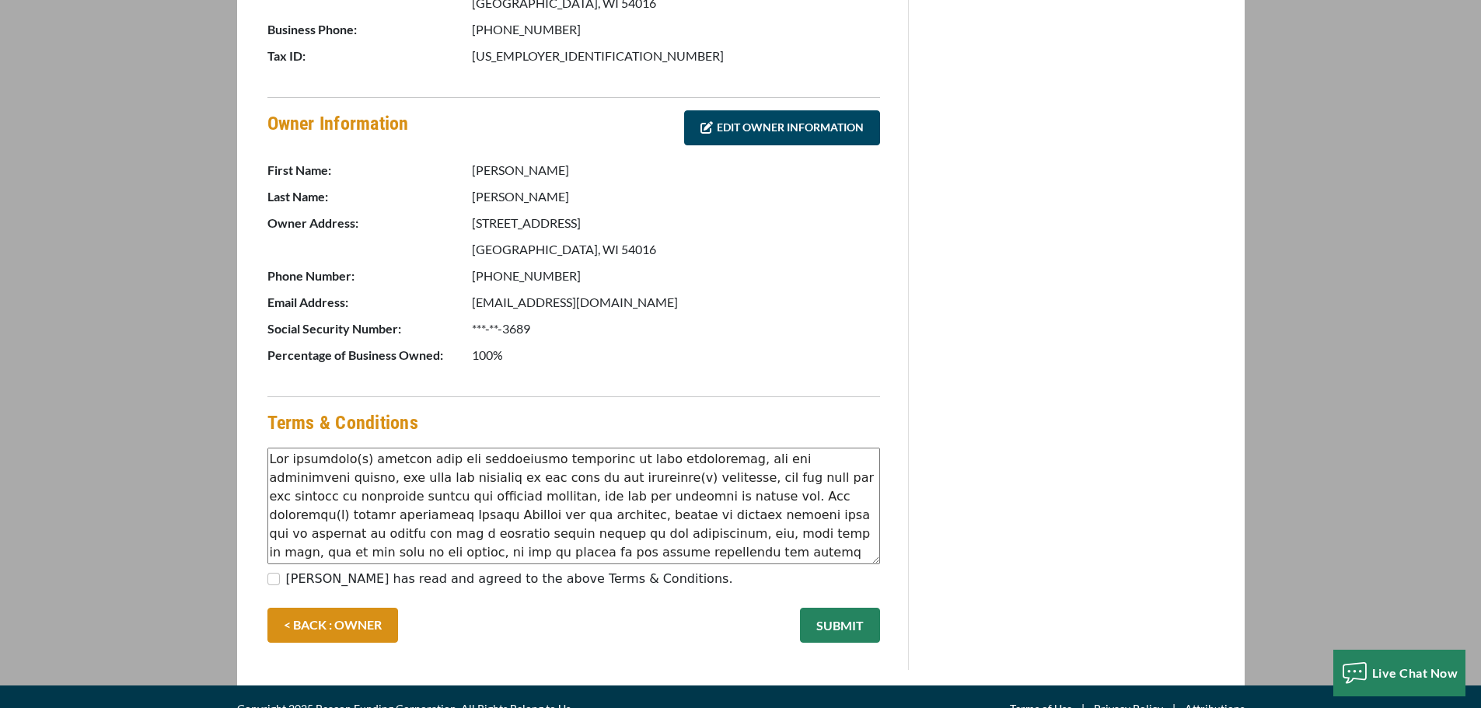
scroll to position [689, 0]
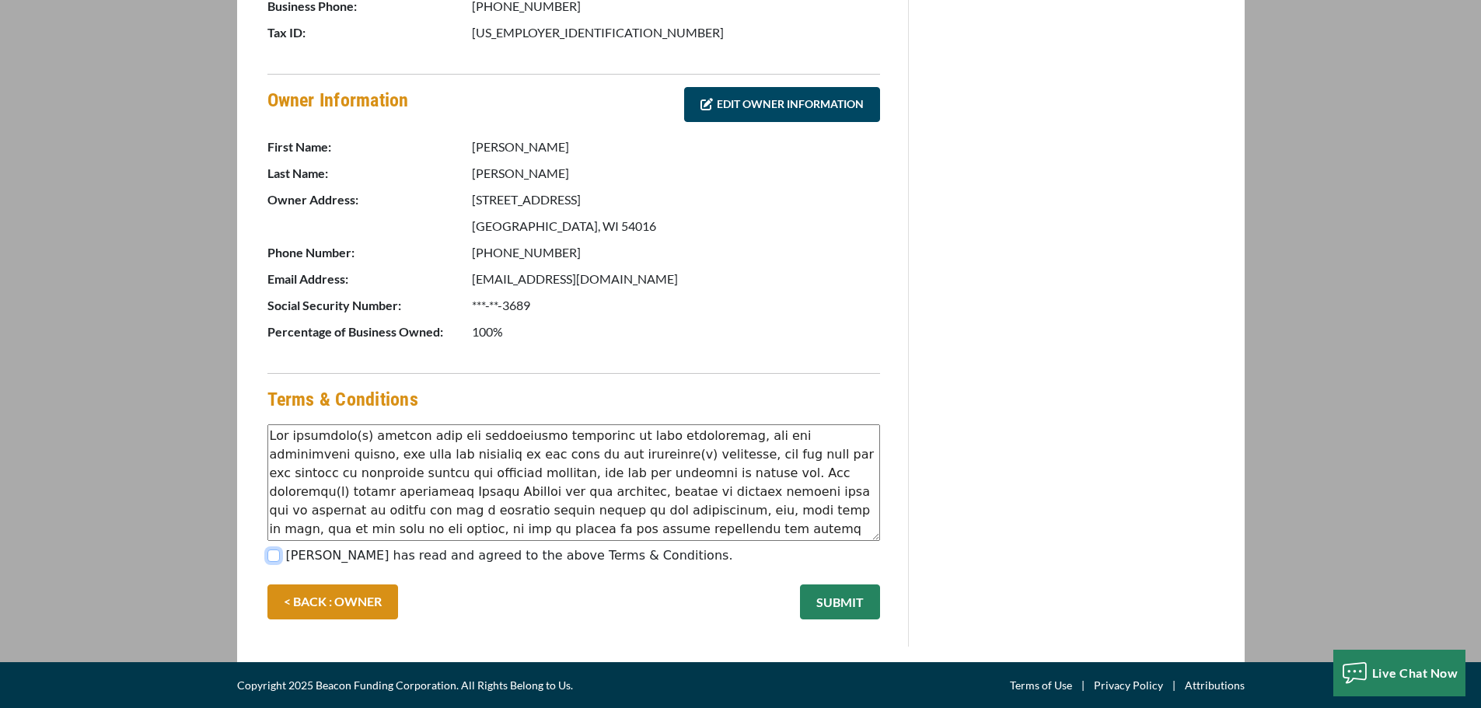
click at [275, 558] on input "[PERSON_NAME] has read and agreed to the above Terms & Conditions." at bounding box center [273, 556] width 12 height 12
checkbox input "true"
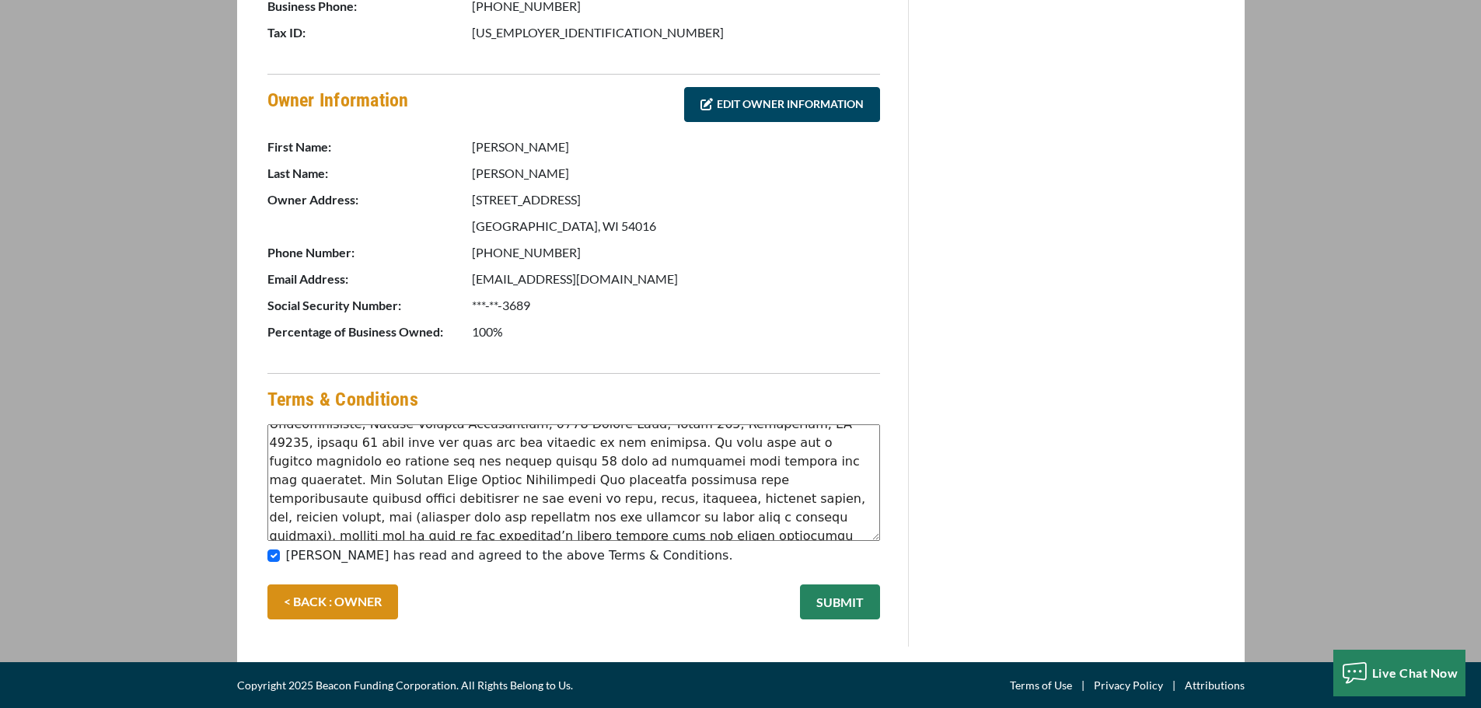
scroll to position [0, 0]
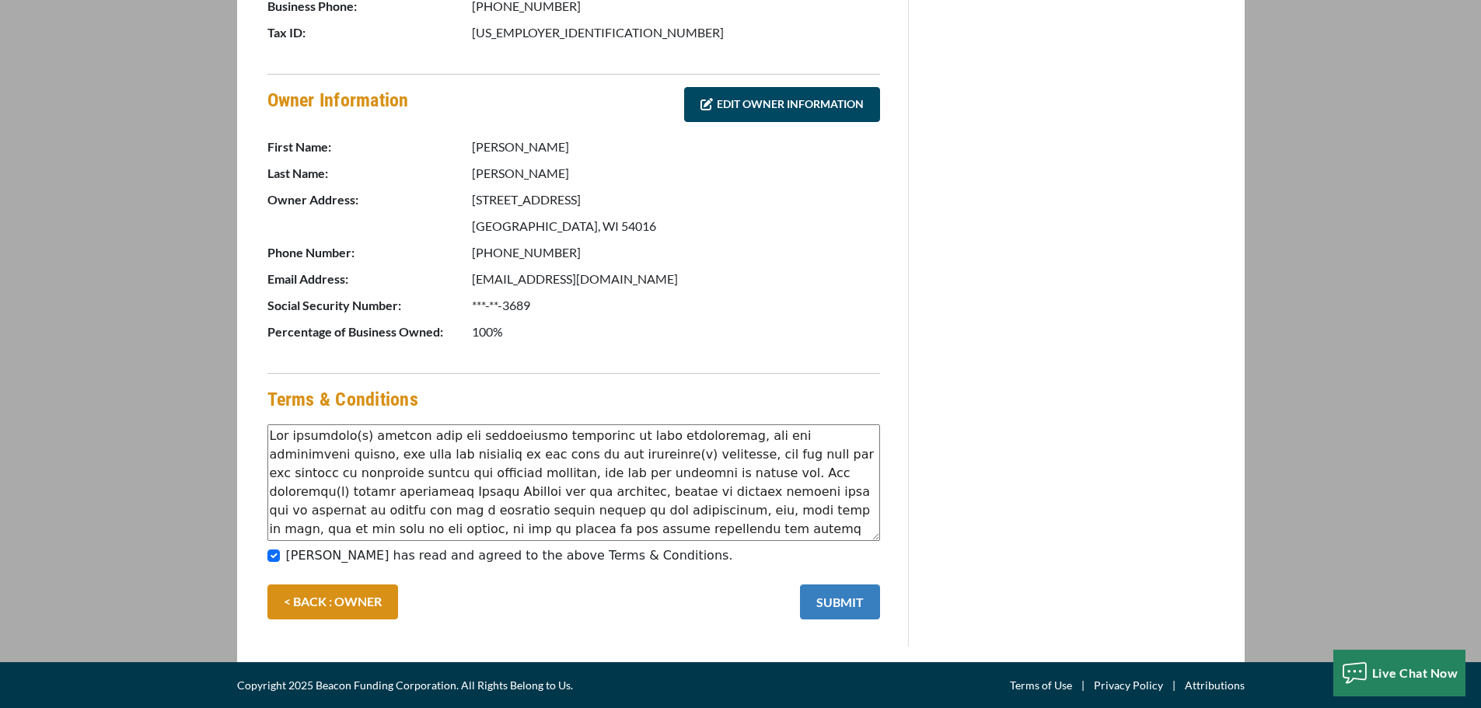
click at [835, 594] on button "SUBMIT" at bounding box center [840, 601] width 80 height 35
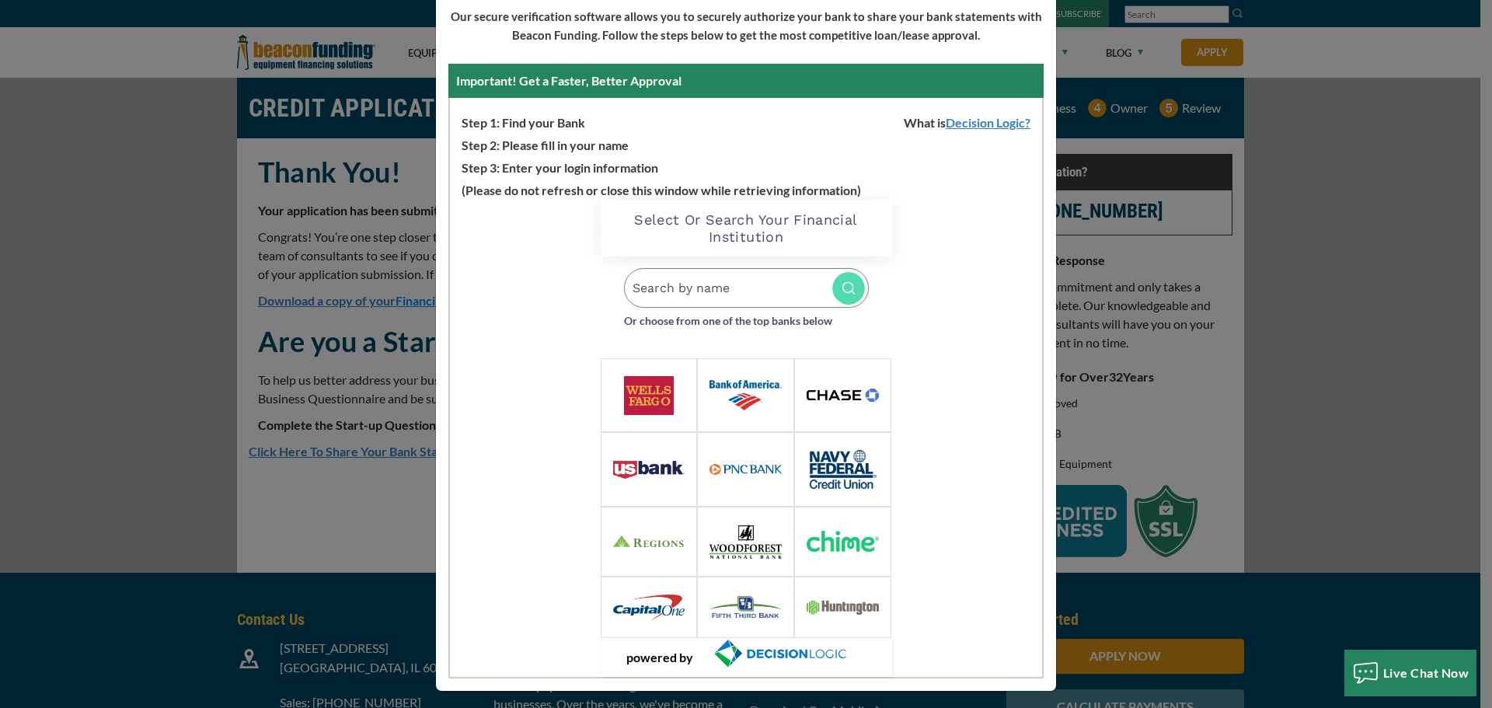
scroll to position [135, 0]
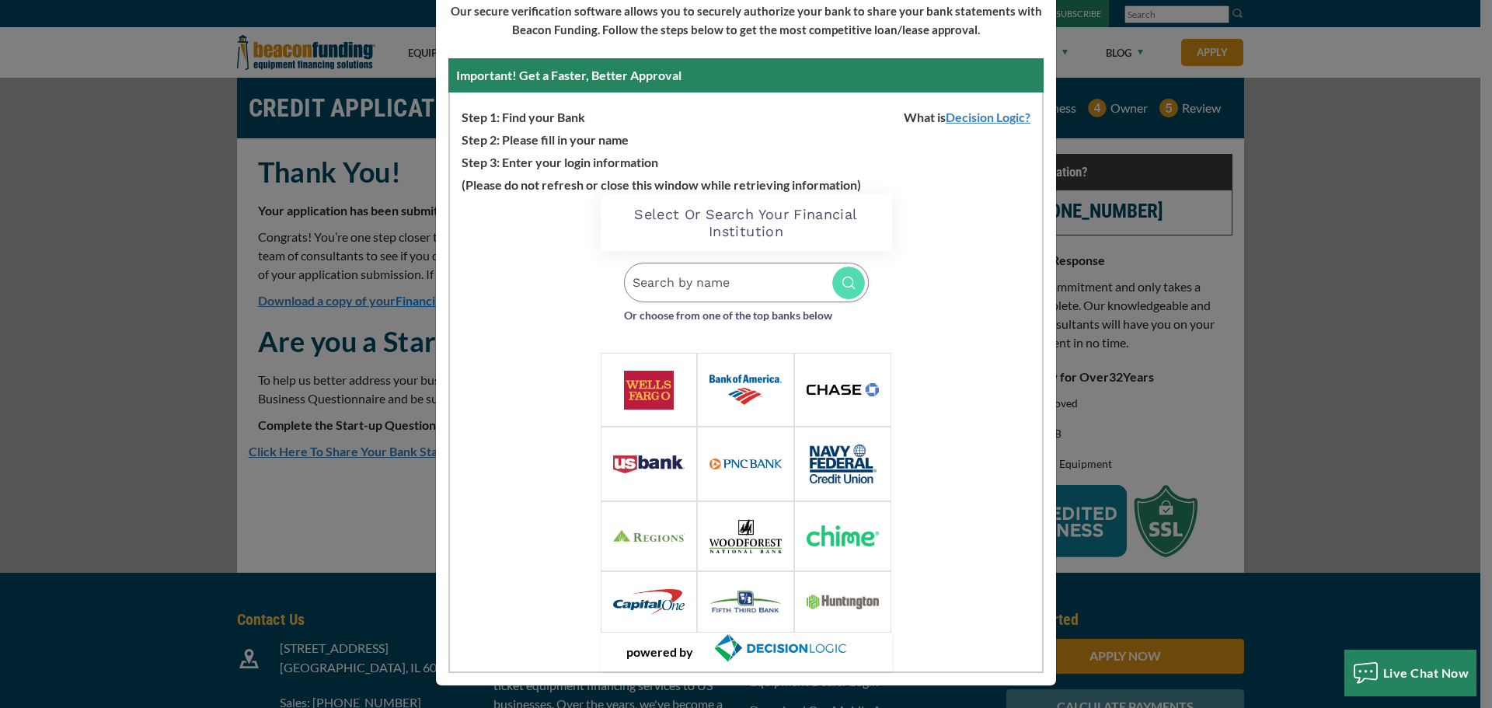
click at [660, 281] on input "text" at bounding box center [746, 283] width 245 height 40
type input "westconsin"
click at [741, 323] on div "WESTconsin Credit Union [DOMAIN_NAME]" at bounding box center [778, 323] width 185 height 33
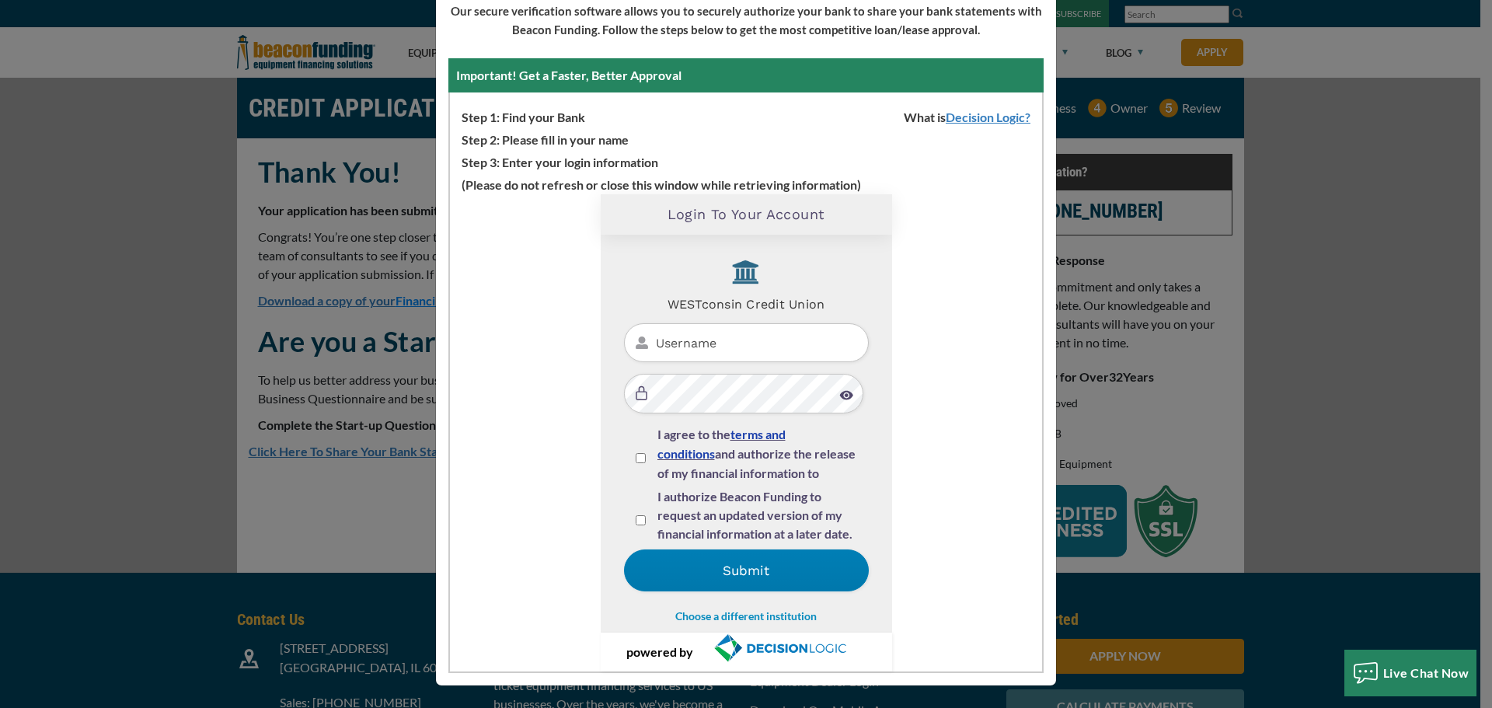
click at [707, 343] on input "text" at bounding box center [746, 343] width 245 height 40
type input "Tarzantreesol"
click at [935, 519] on div "Loading Widget Login To Your Account WESTconsin Credit Union Tarzantreesol I ag…" at bounding box center [746, 432] width 592 height 477
click at [638, 461] on input "I agree to the terms and conditions and authorize the release of my financial i…" at bounding box center [641, 458] width 10 height 10
checkbox input "true"
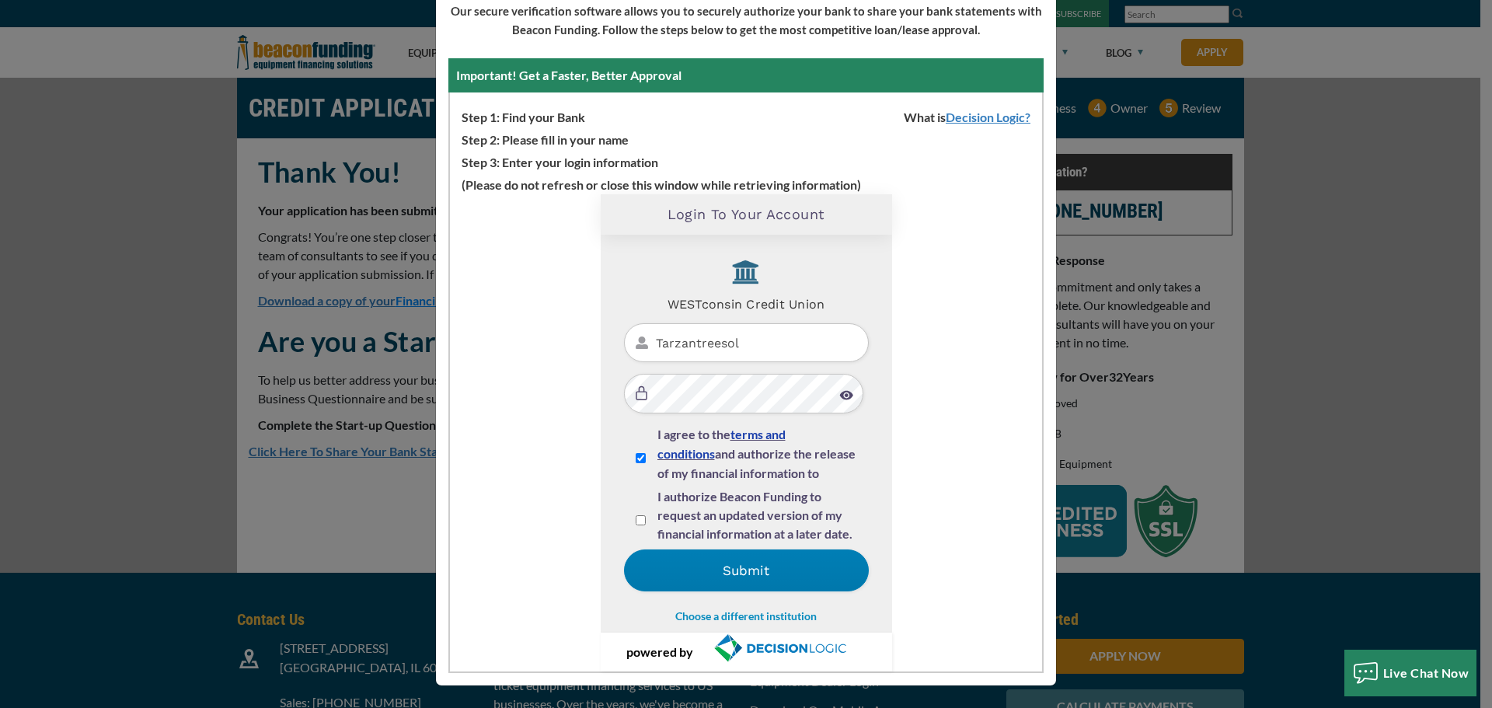
click at [636, 523] on input "I authorize Beacon Funding to request an updated version of my financial inform…" at bounding box center [641, 520] width 10 height 10
checkbox input "true"
click at [740, 571] on button "Submit" at bounding box center [746, 571] width 245 height 42
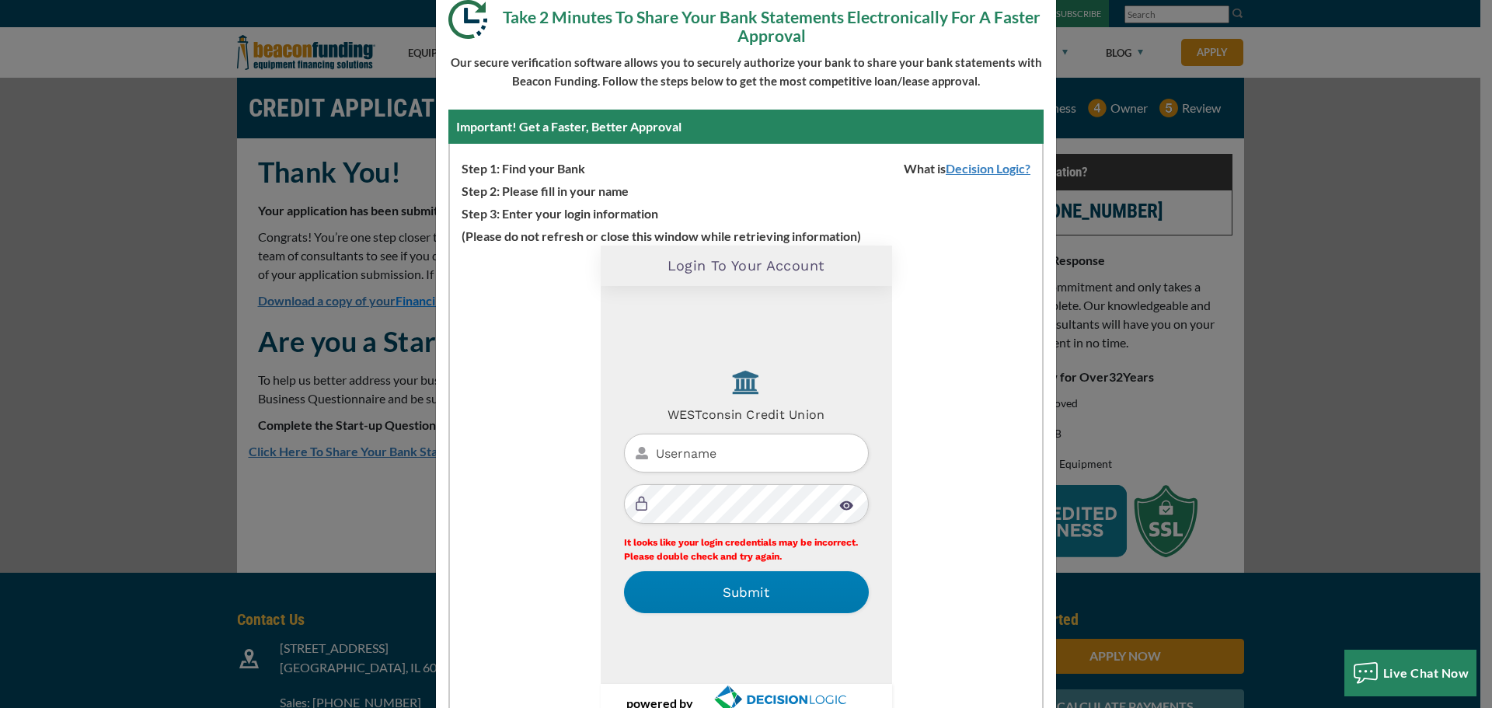
scroll to position [58, 0]
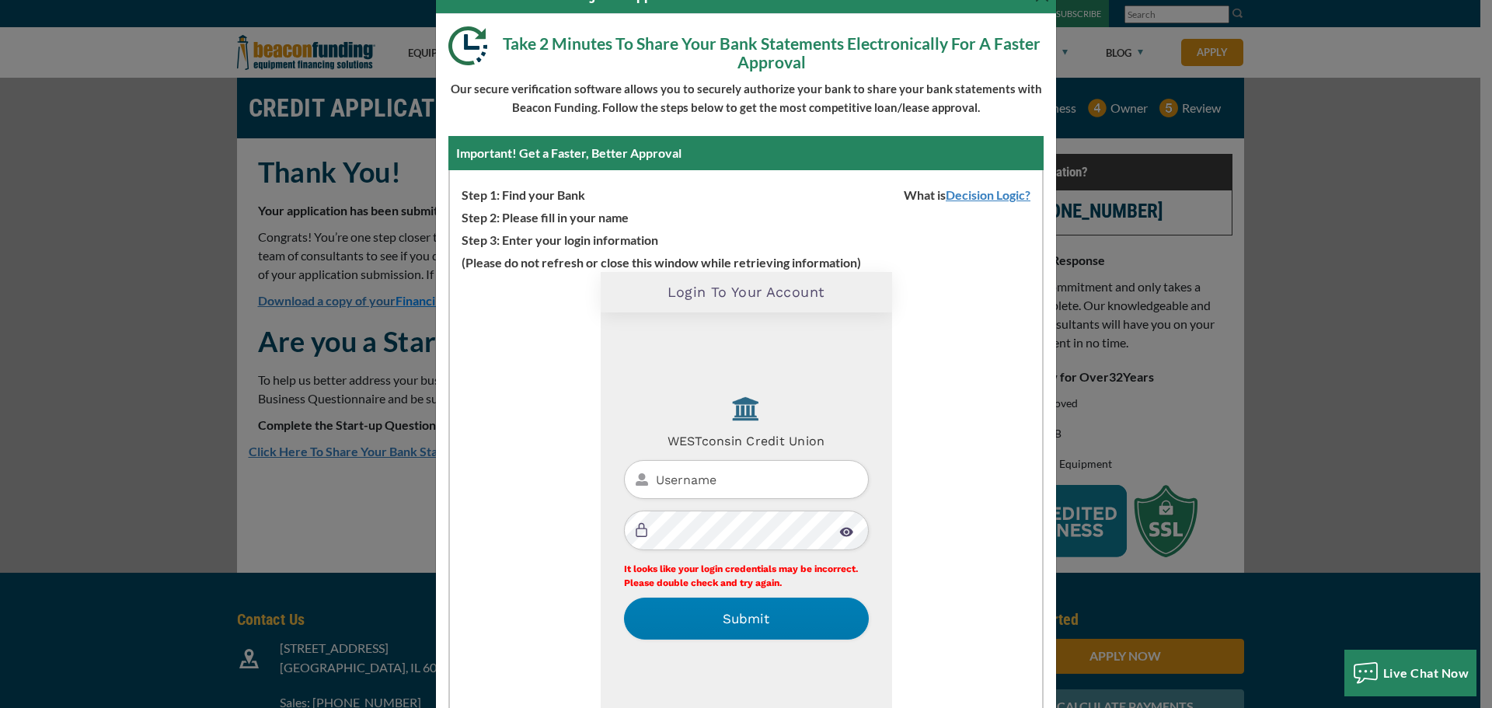
click at [693, 476] on input "text" at bounding box center [746, 480] width 245 height 40
type input "Tarzantreesol"
click at [861, 398] on div "WESTconsin Credit Union" at bounding box center [746, 421] width 245 height 77
click at [843, 534] on img at bounding box center [846, 532] width 14 height 10
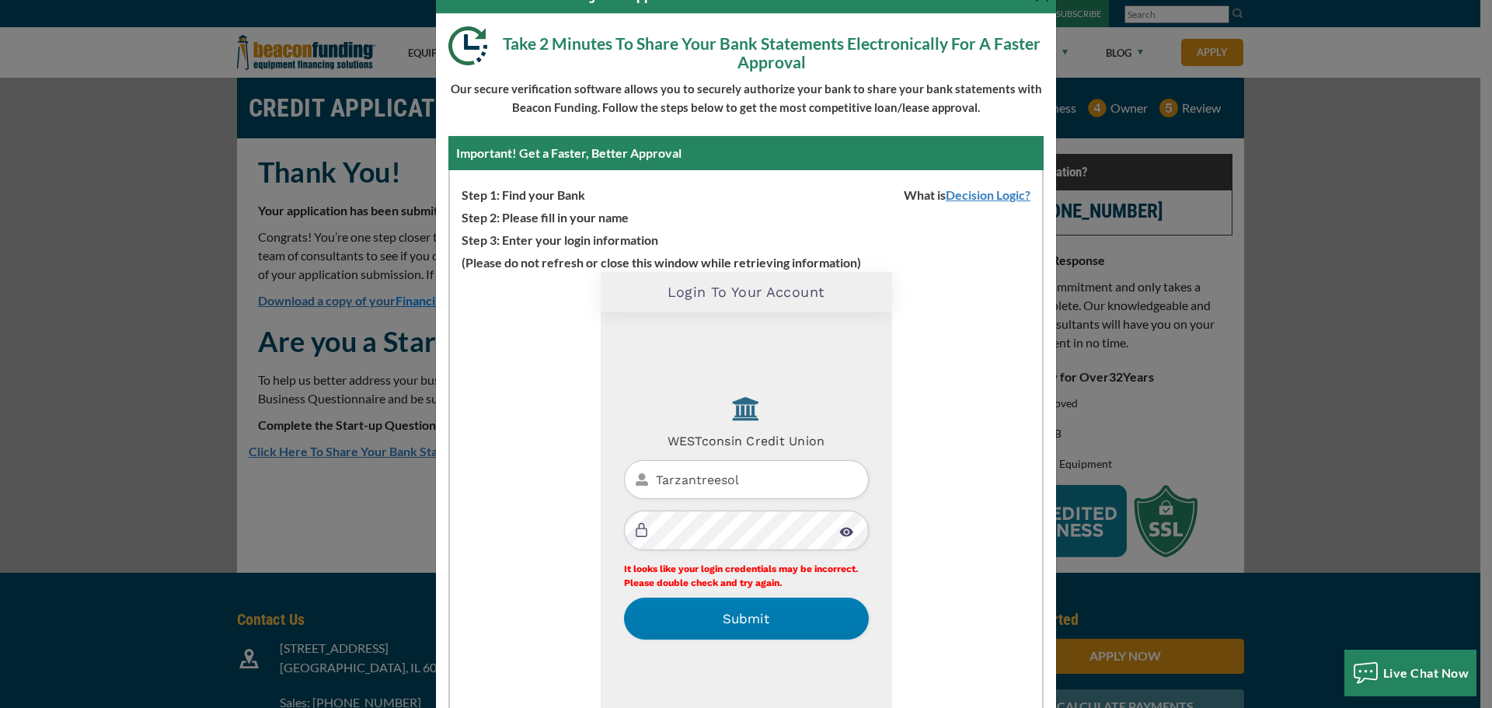
click at [842, 529] on img at bounding box center [846, 532] width 14 height 10
click at [738, 619] on button "Submit" at bounding box center [746, 619] width 245 height 42
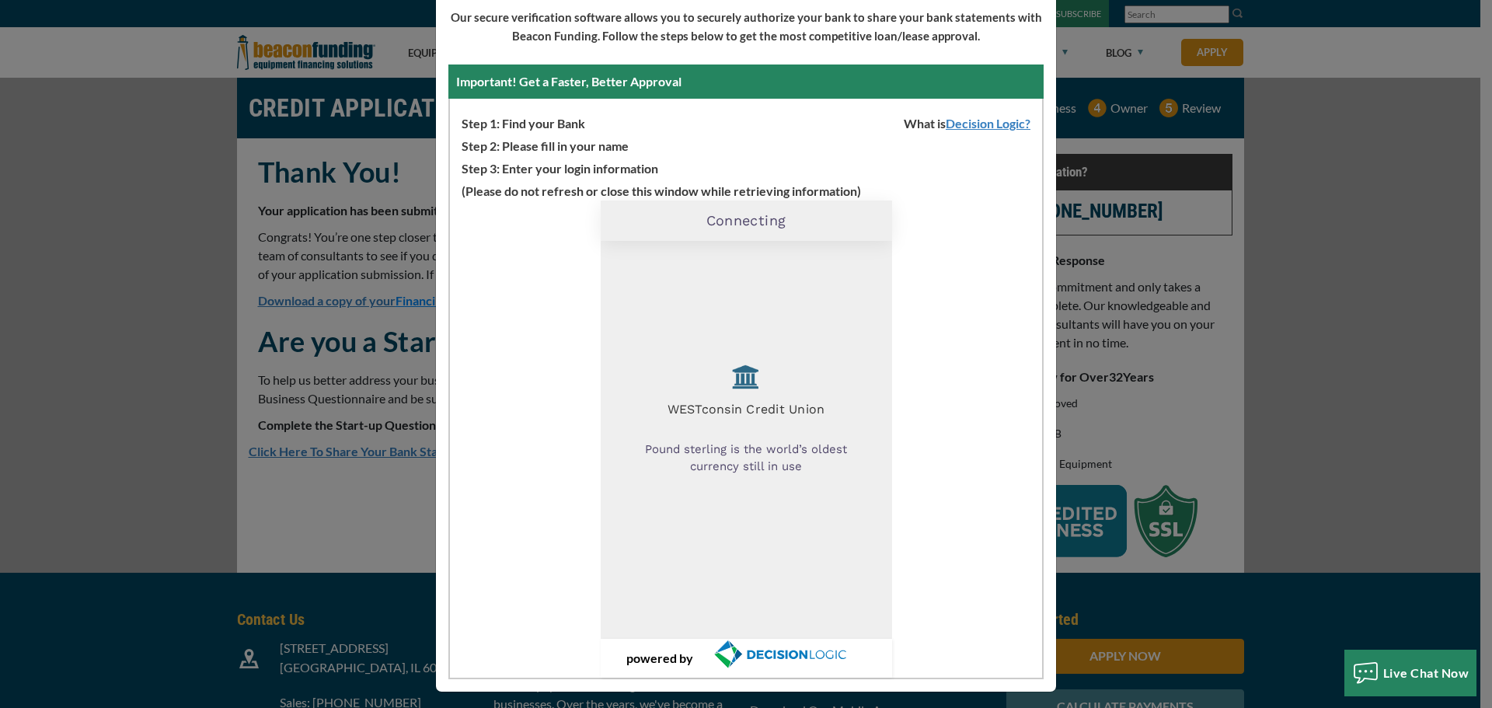
scroll to position [135, 0]
